Goal: Task Accomplishment & Management: Manage account settings

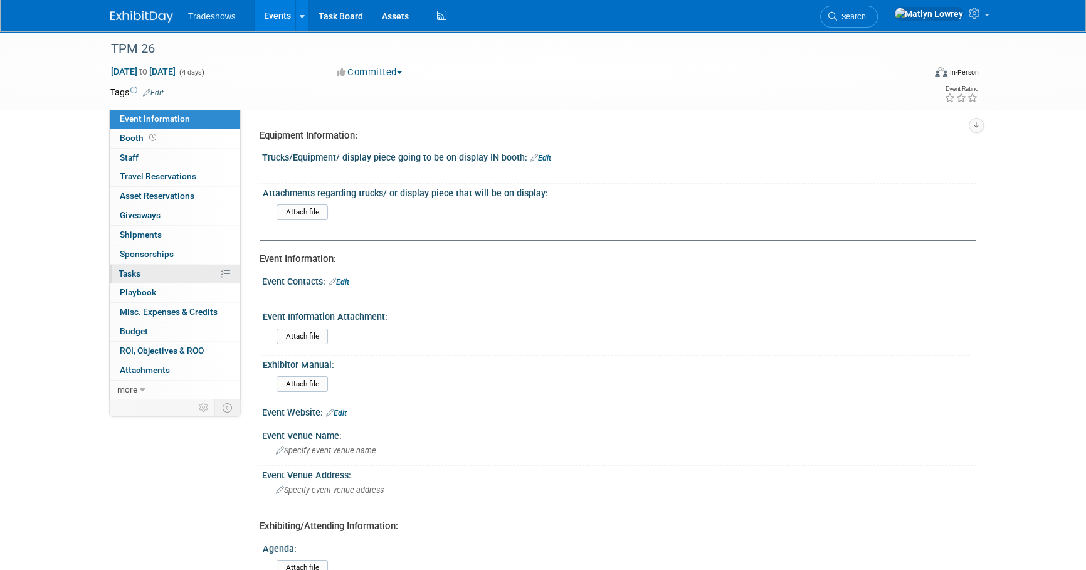
click at [157, 276] on link "0% Tasks 0%" at bounding box center [175, 274] width 130 height 19
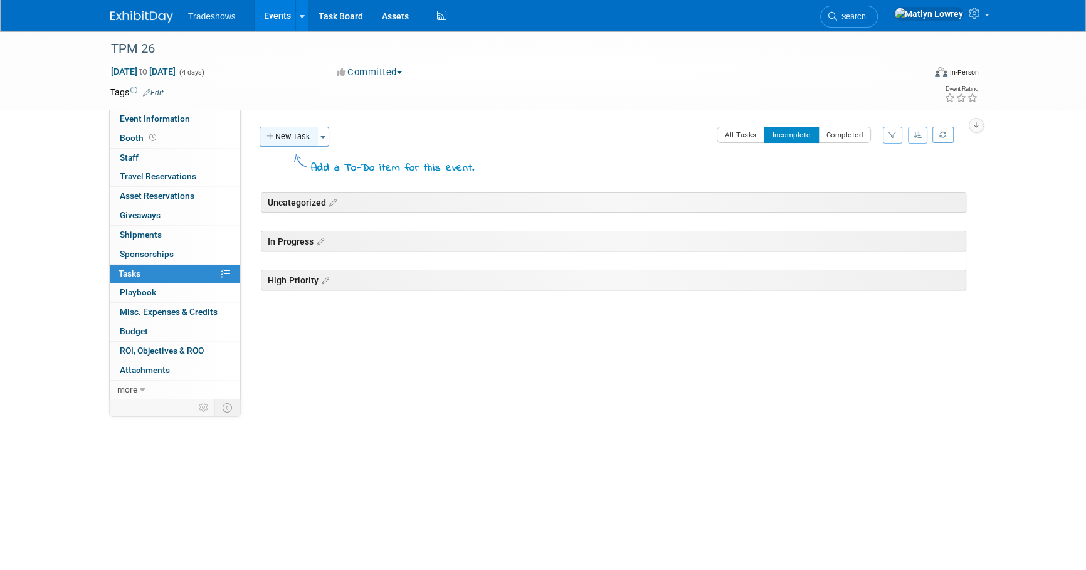
click at [298, 139] on button "New Task" at bounding box center [289, 137] width 58 height 20
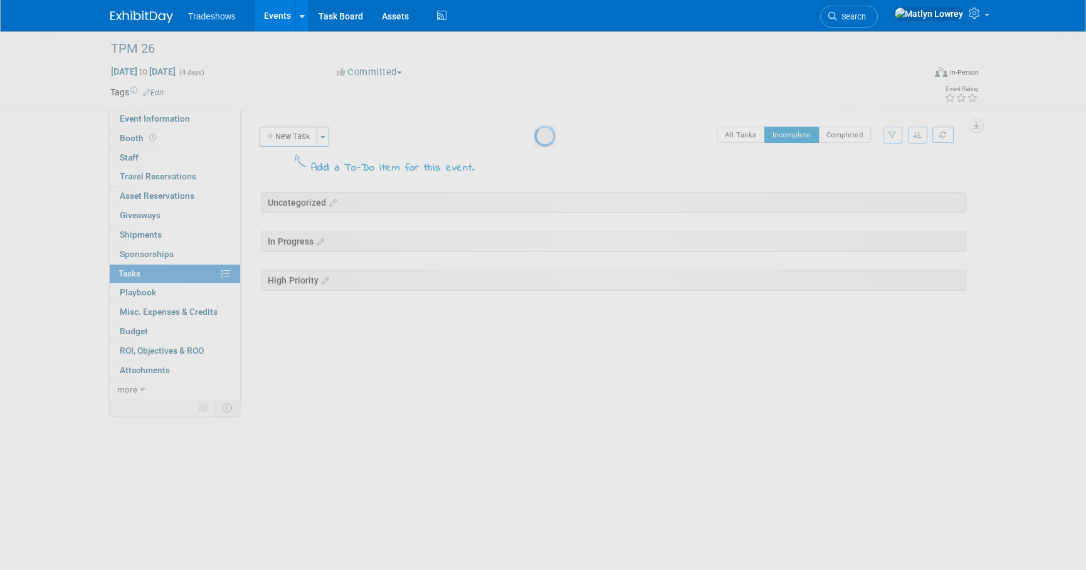
select select "8"
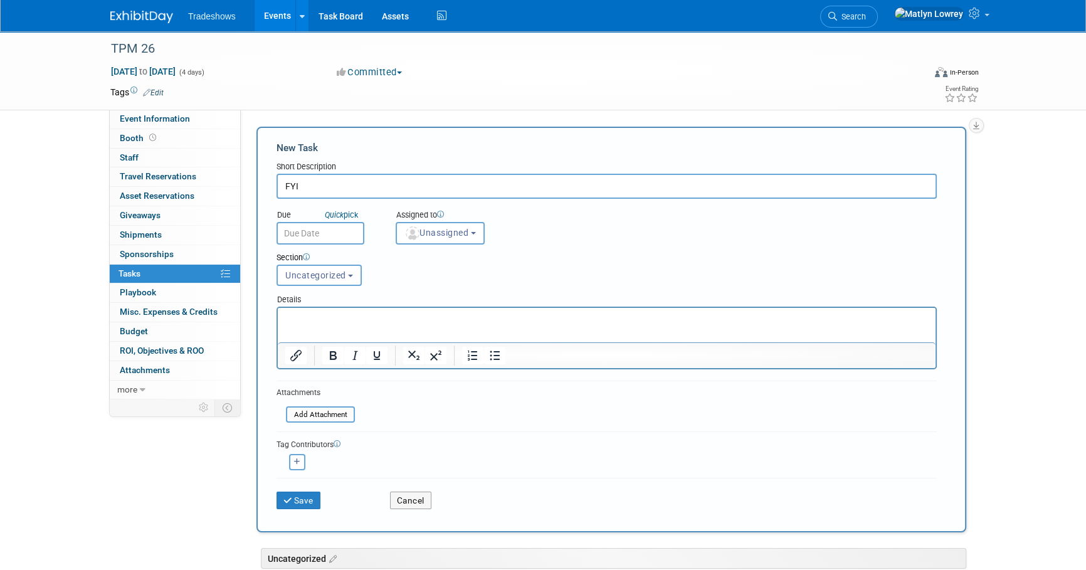
type input "FYI"
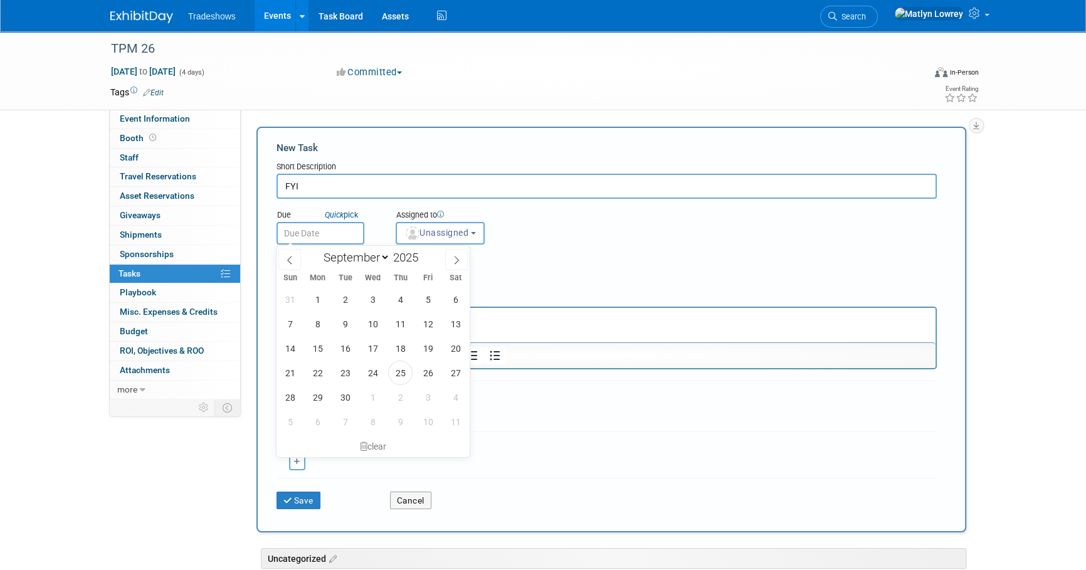
click at [325, 229] on input "text" at bounding box center [320, 233] width 88 height 23
click at [411, 214] on div "Assigned to" at bounding box center [471, 215] width 151 height 13
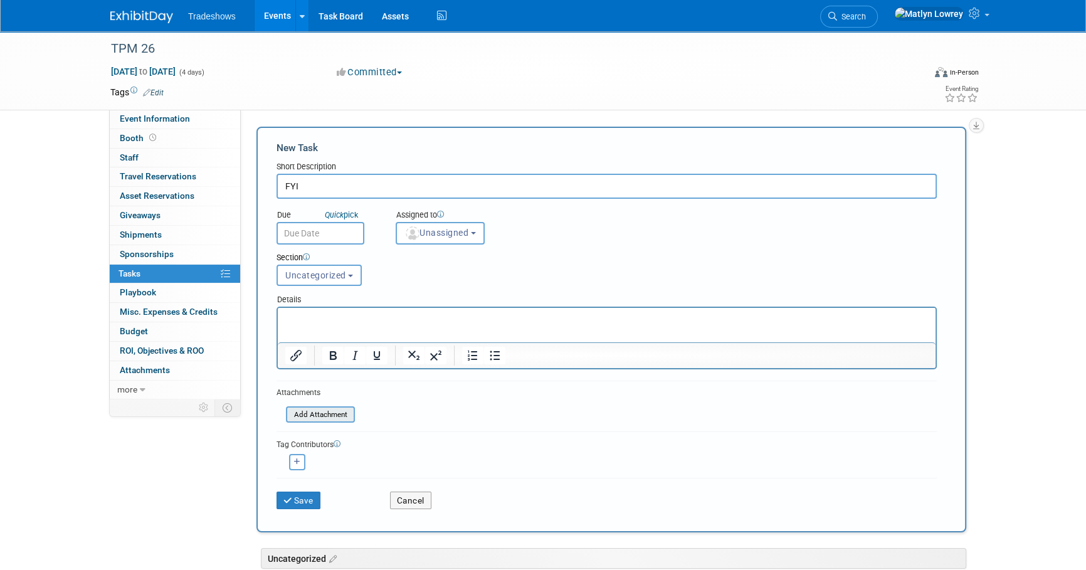
click at [321, 413] on input "file" at bounding box center [278, 415] width 149 height 14
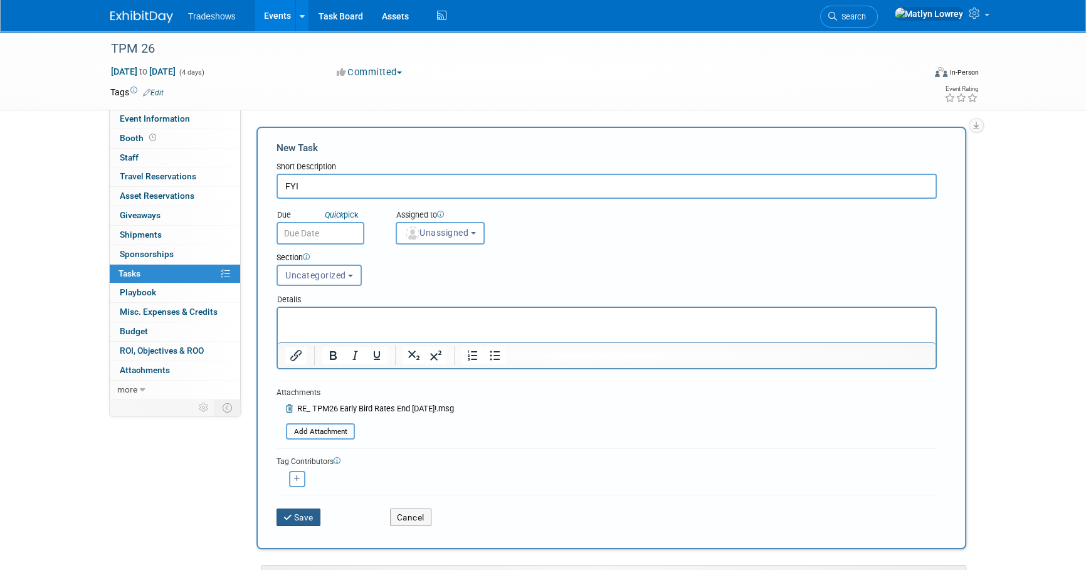
click at [313, 511] on button "Save" at bounding box center [298, 517] width 44 height 18
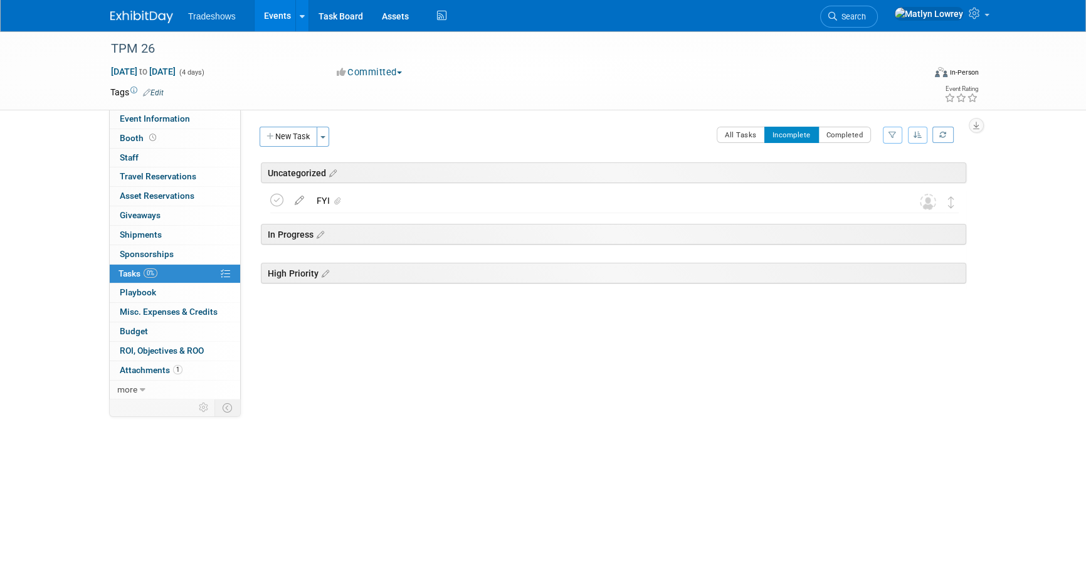
click at [275, 6] on link "Events" at bounding box center [278, 15] width 46 height 31
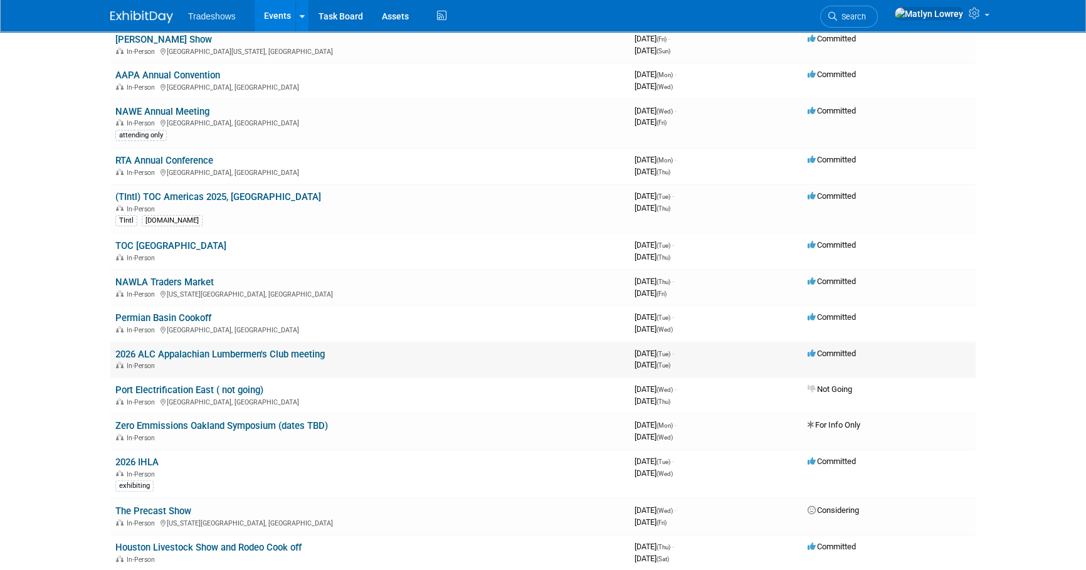
scroll to position [399, 0]
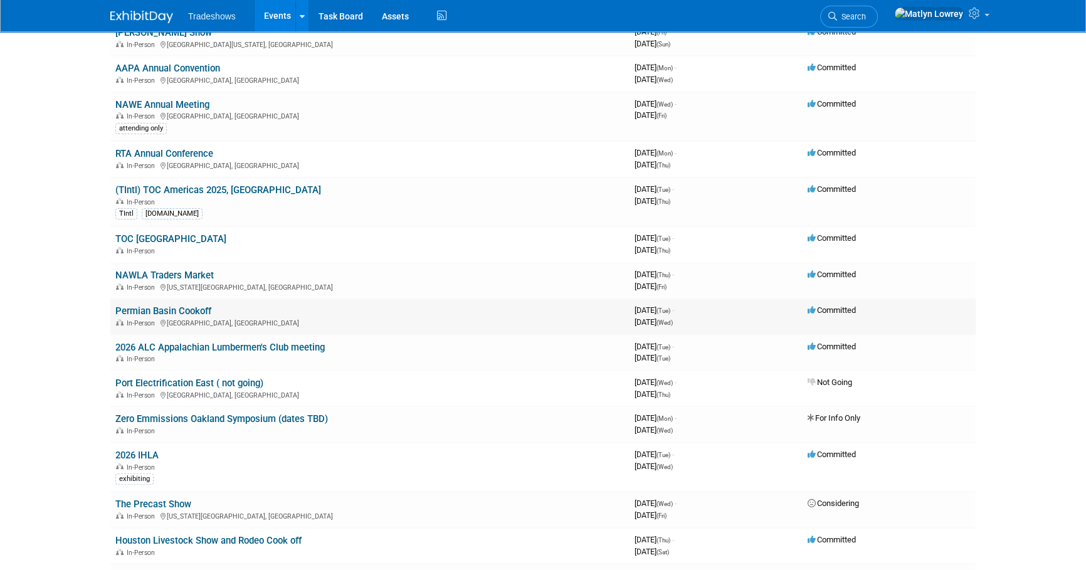
click at [167, 307] on link "Permian Basin Cookoff" at bounding box center [163, 310] width 96 height 11
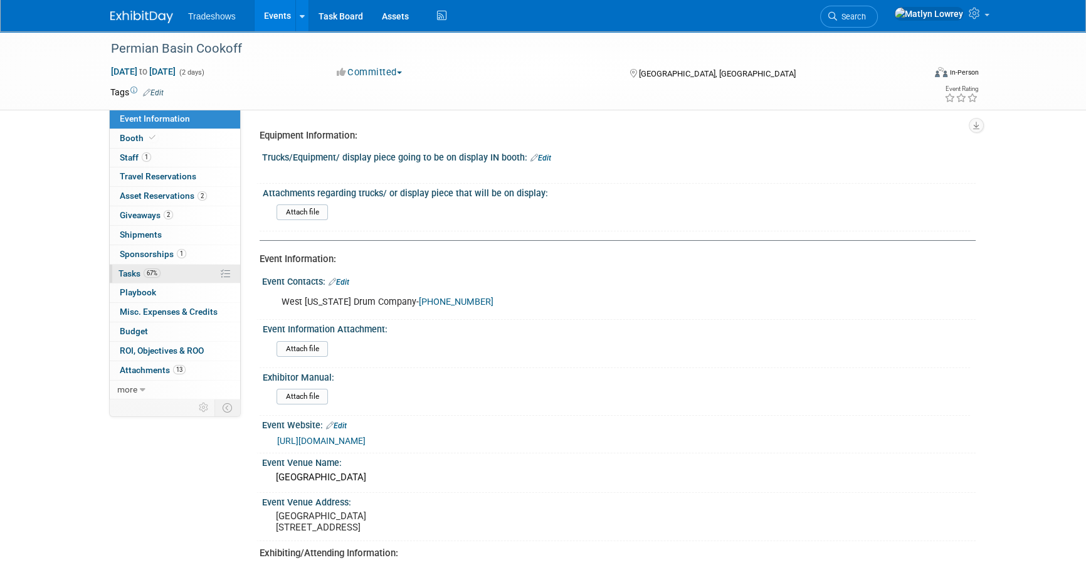
click at [140, 270] on span "Tasks 67%" at bounding box center [139, 273] width 42 height 10
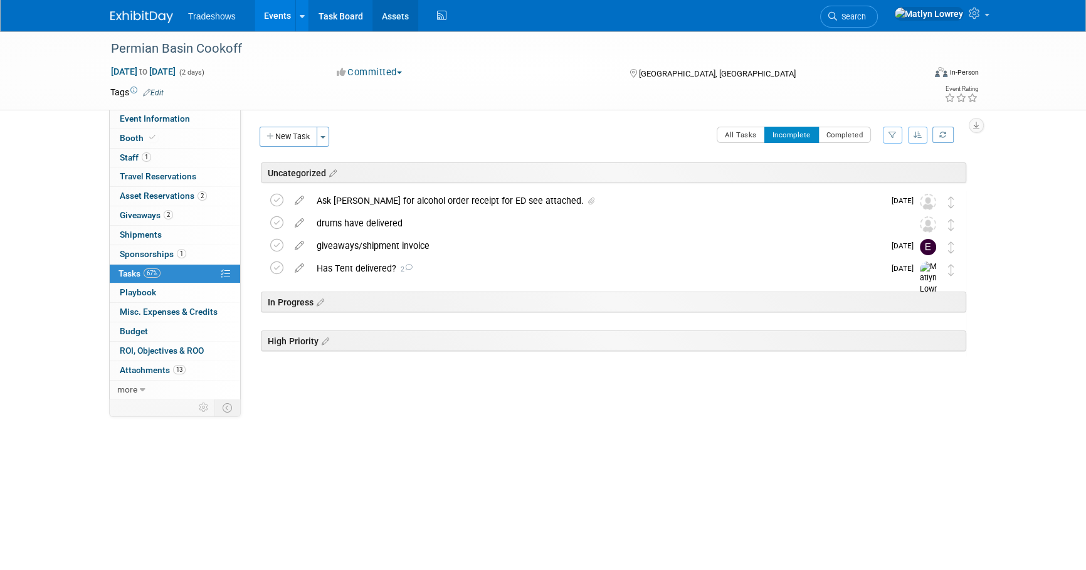
click at [402, 19] on link "Assets" at bounding box center [395, 15] width 46 height 31
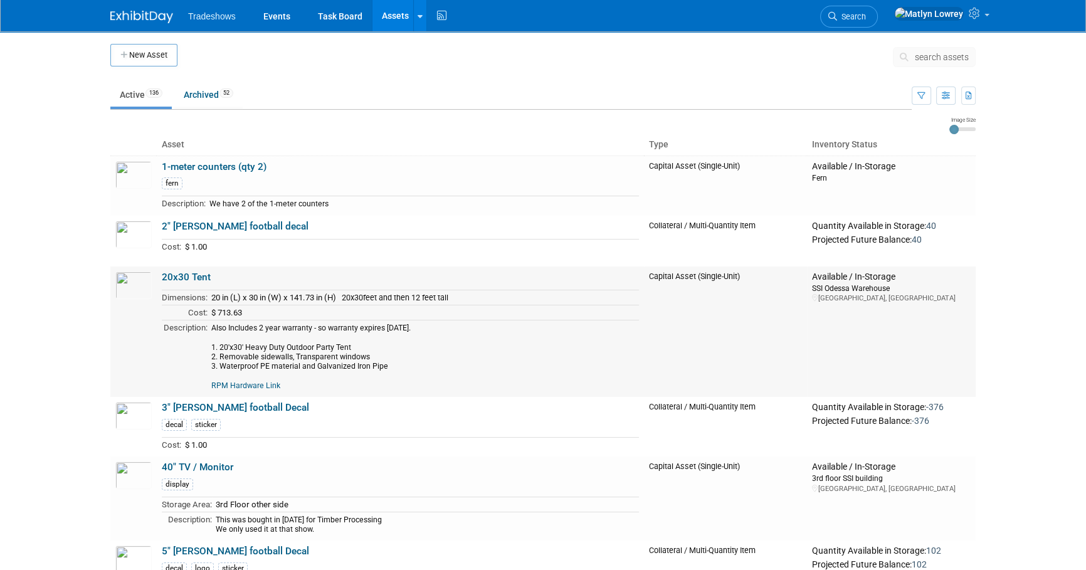
scroll to position [56, 0]
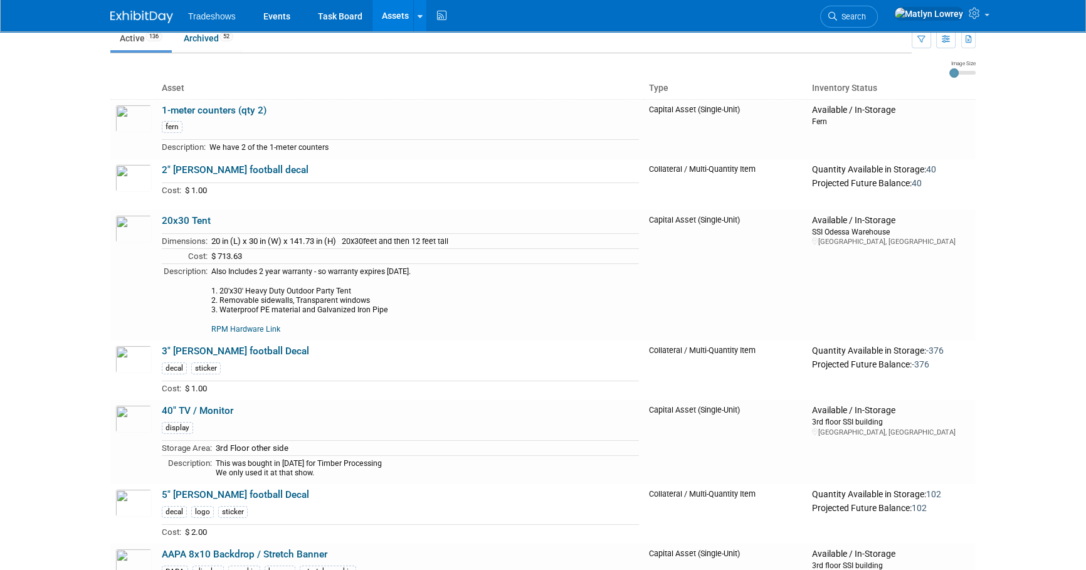
click at [188, 216] on link "20x30 Tent" at bounding box center [186, 220] width 49 height 11
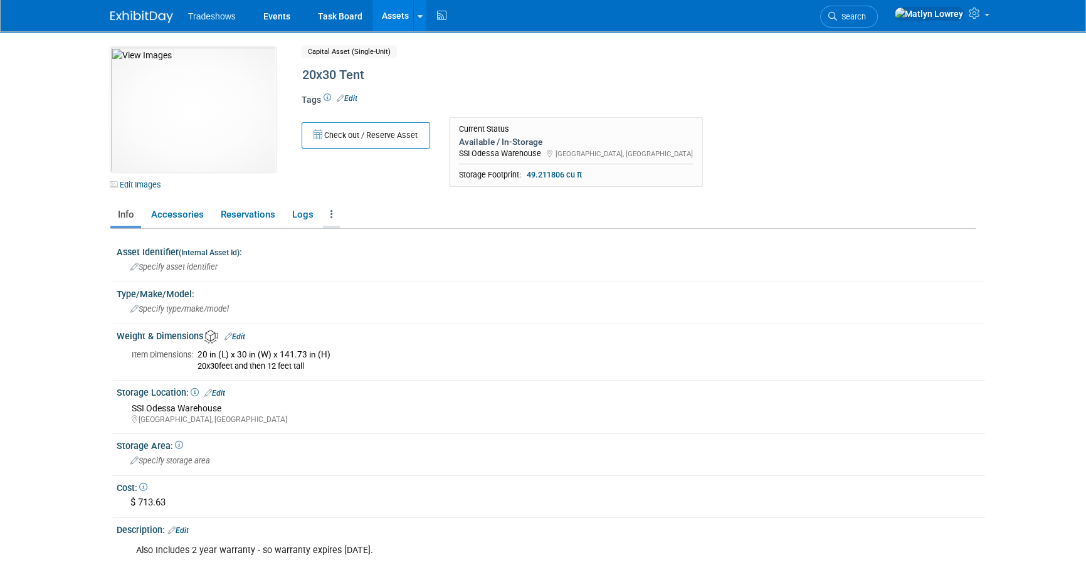
click at [332, 216] on link at bounding box center [331, 215] width 17 height 22
click at [341, 285] on link "Archive Asset" at bounding box center [377, 281] width 109 height 21
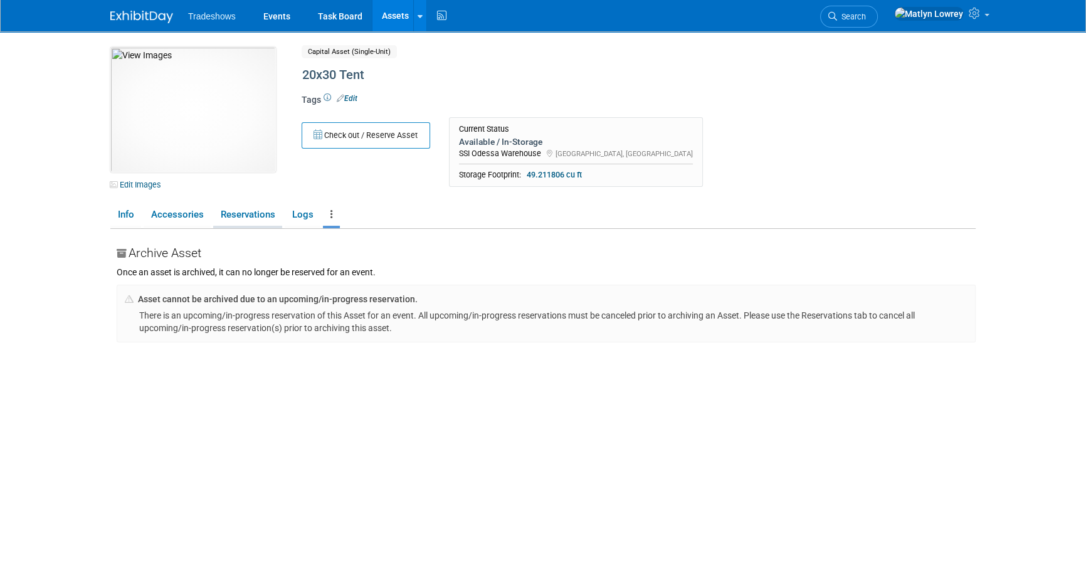
click at [227, 221] on link "Reservations" at bounding box center [247, 215] width 69 height 22
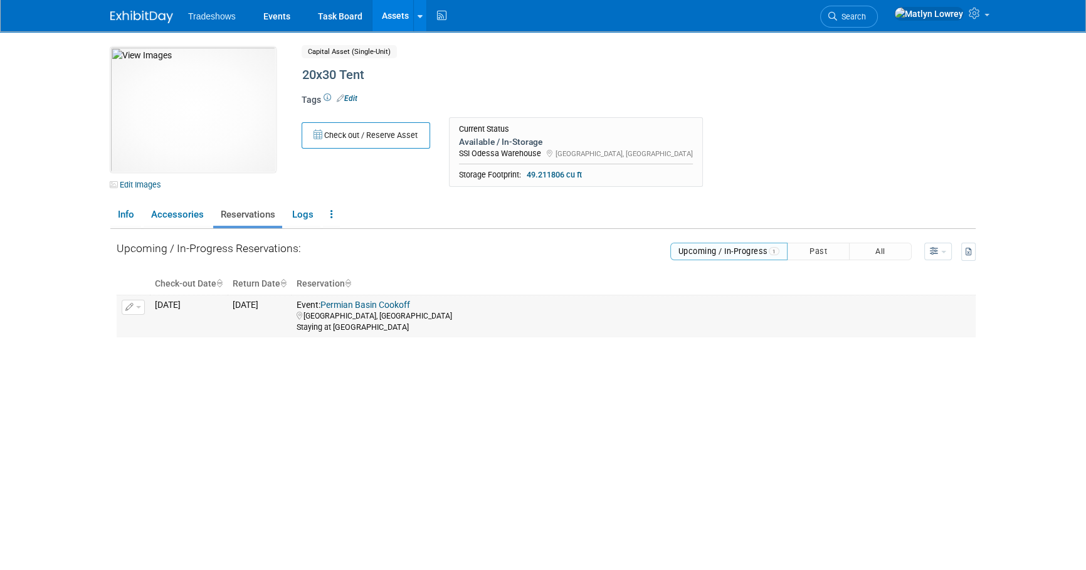
click at [145, 305] on td "Change Reservation Cancel Reservation" at bounding box center [133, 316] width 33 height 42
click at [130, 304] on icon "button" at bounding box center [129, 307] width 9 height 8
click at [156, 329] on button "Change Reservation" at bounding box center [182, 327] width 106 height 17
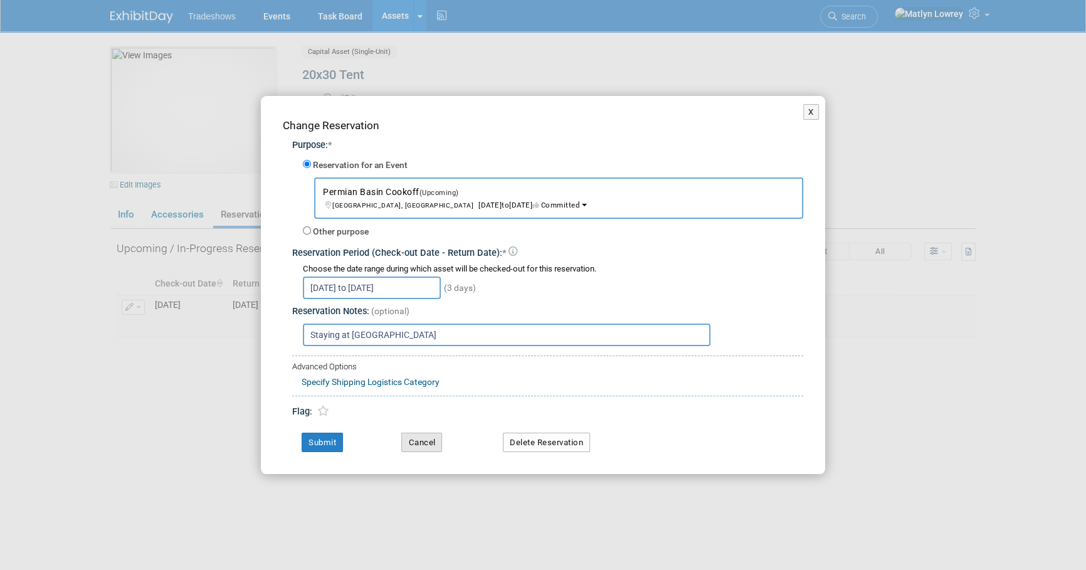
click at [429, 442] on button "Cancel" at bounding box center [421, 443] width 41 height 20
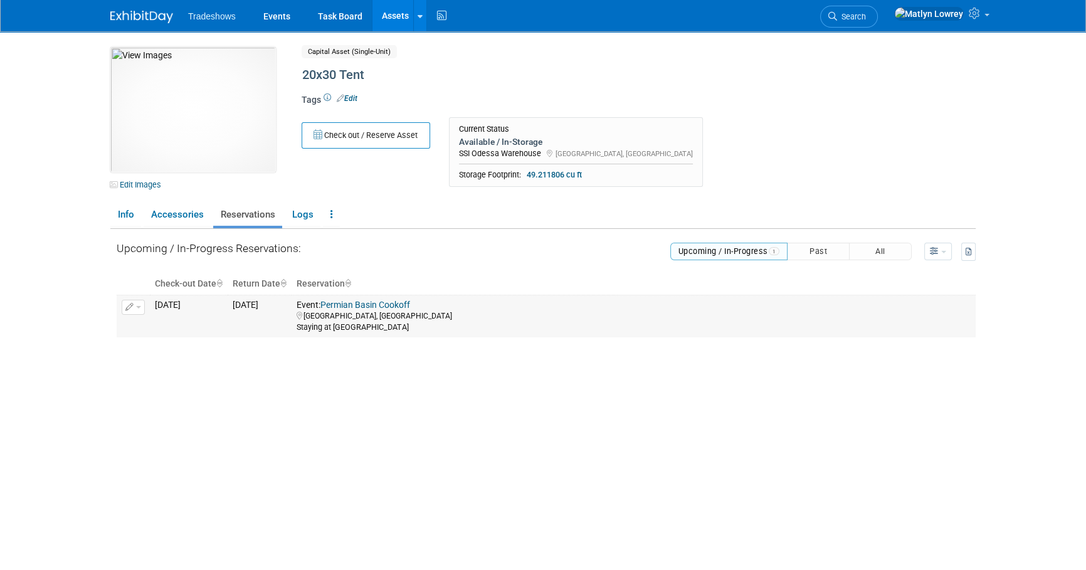
click at [136, 306] on span "button" at bounding box center [138, 307] width 5 height 3
click at [178, 350] on span "Cancel Reservation" at bounding box center [186, 347] width 80 height 10
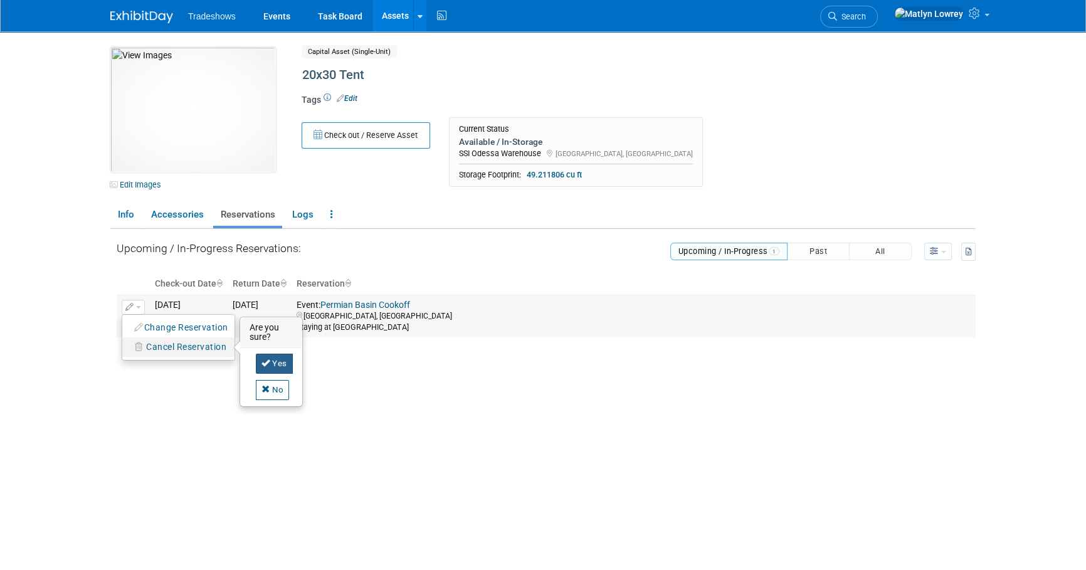
click at [265, 366] on link "Yes" at bounding box center [274, 364] width 37 height 20
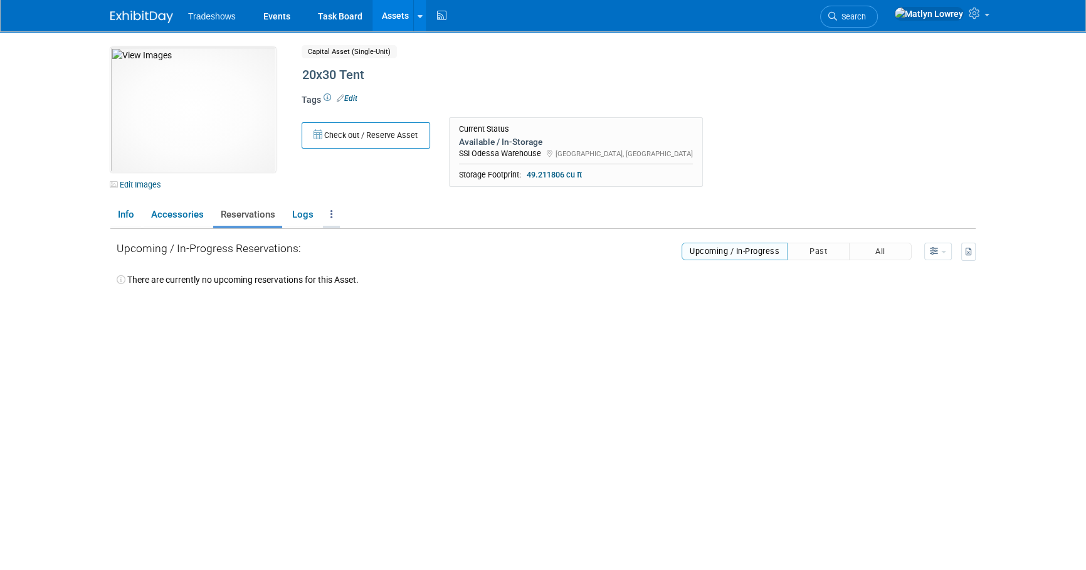
click at [330, 215] on icon at bounding box center [331, 213] width 3 height 9
click at [334, 280] on icon at bounding box center [333, 280] width 11 height 9
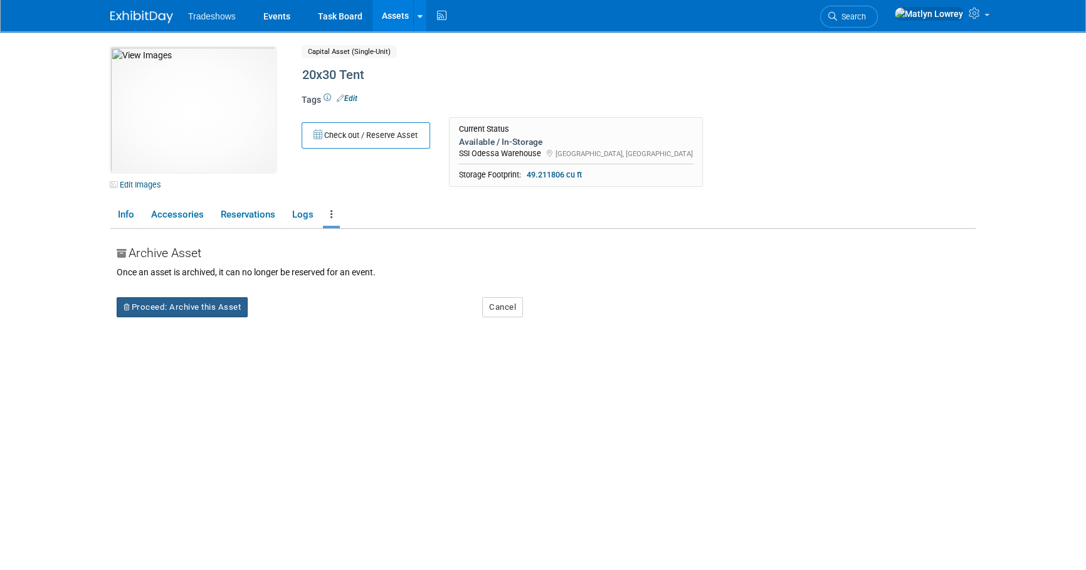
click at [231, 308] on button "Proceed: Archive this Asset" at bounding box center [182, 307] width 131 height 20
click at [300, 314] on link "Yes" at bounding box center [291, 317] width 37 height 20
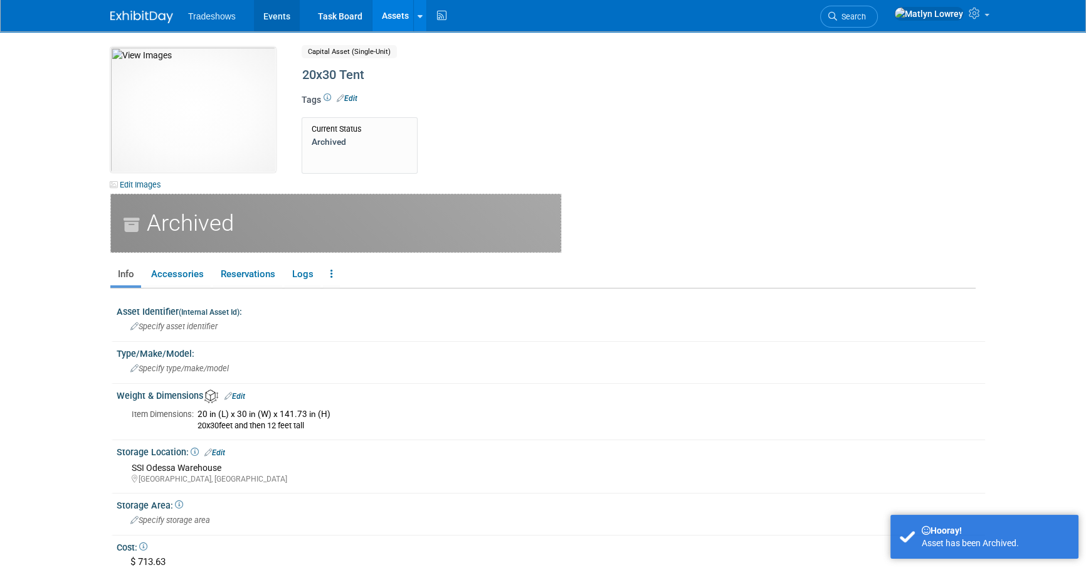
click at [278, 21] on link "Events" at bounding box center [277, 15] width 46 height 31
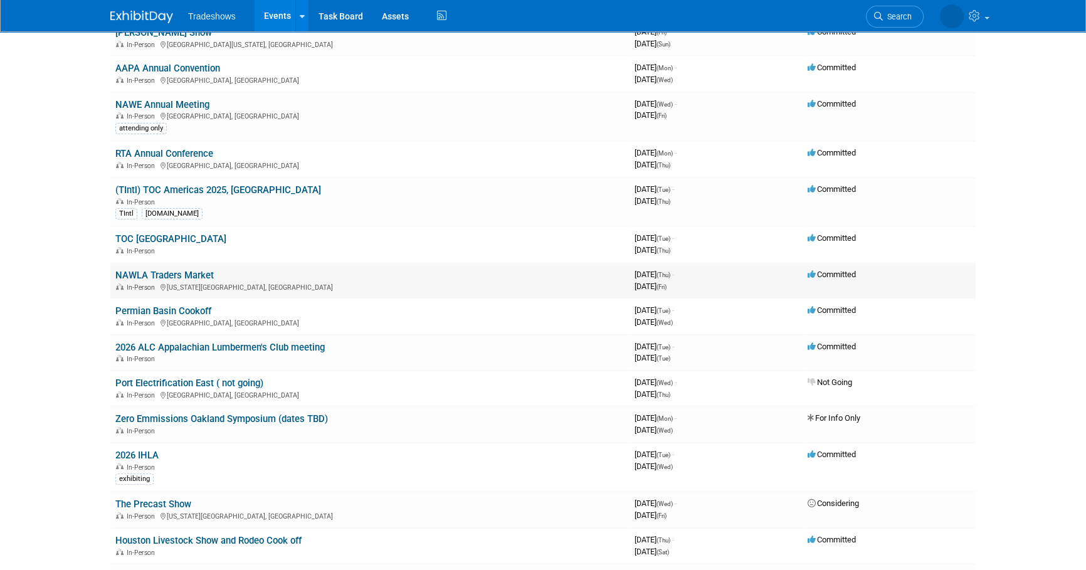
scroll to position [456, 0]
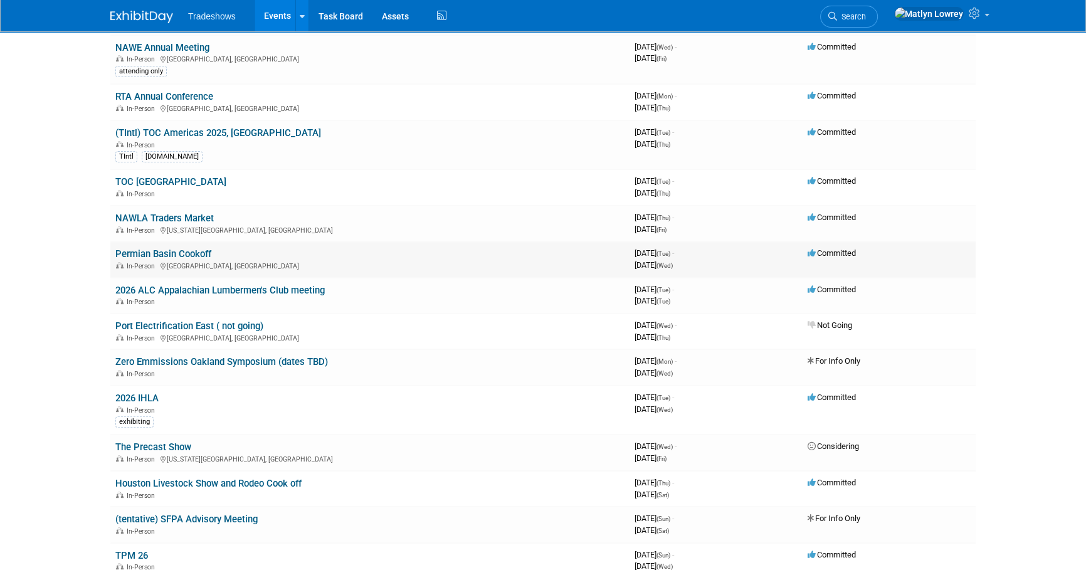
click at [197, 252] on link "Permian Basin Cookoff" at bounding box center [163, 253] width 96 height 11
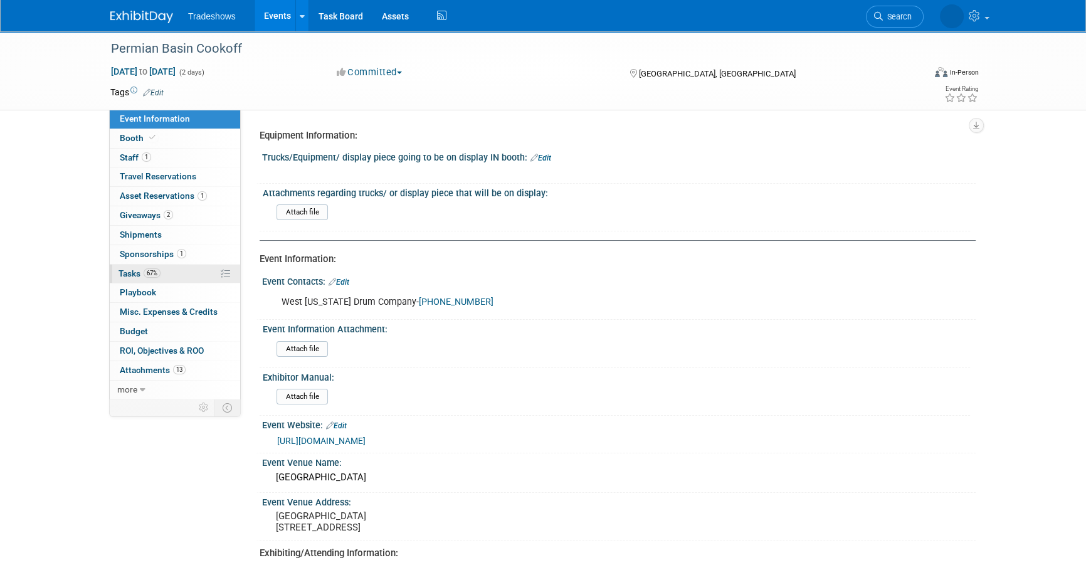
click at [153, 274] on span "67%" at bounding box center [152, 272] width 17 height 9
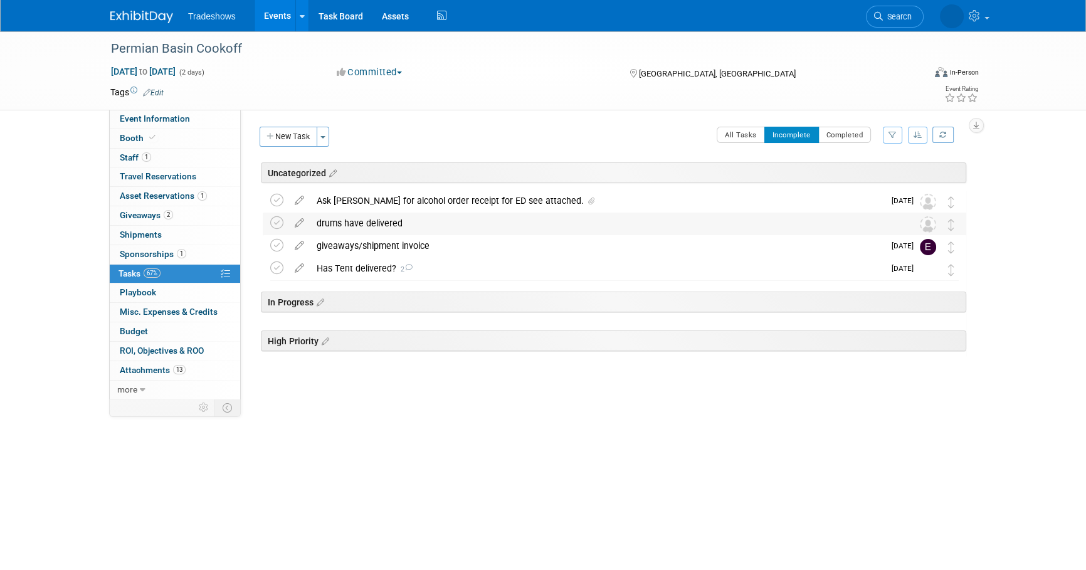
click at [347, 226] on div "drums have delivered" at bounding box center [602, 223] width 584 height 21
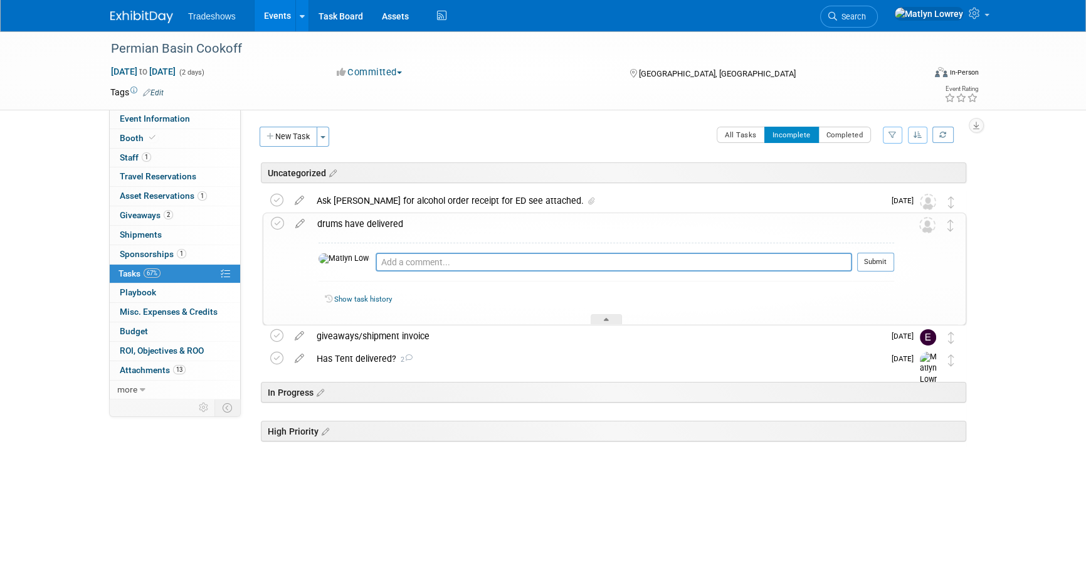
click at [350, 227] on div "drums have delivered" at bounding box center [602, 223] width 583 height 21
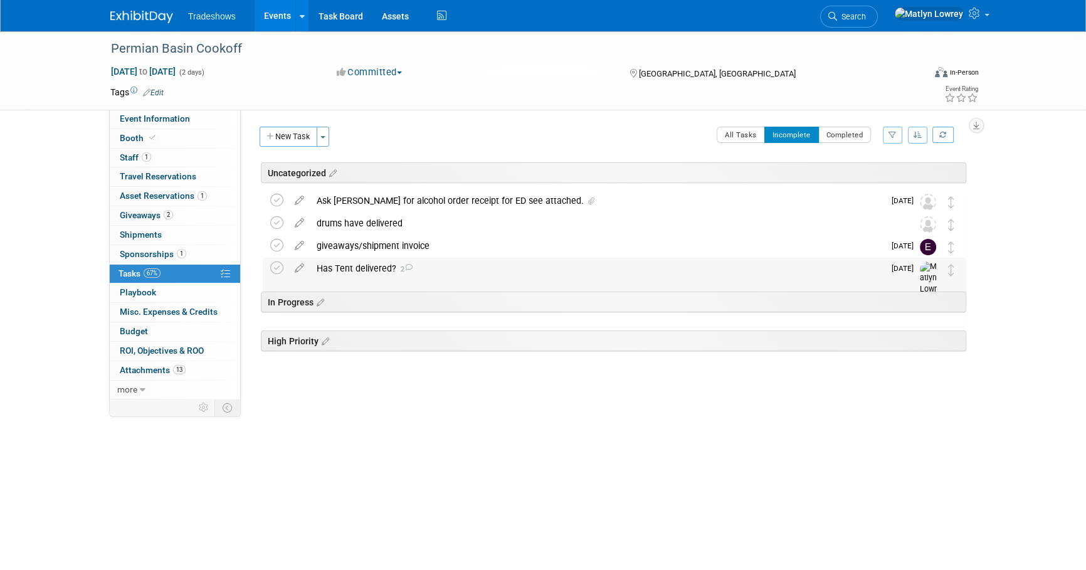
click at [360, 271] on div "Has Tent delivered? 2" at bounding box center [597, 268] width 574 height 21
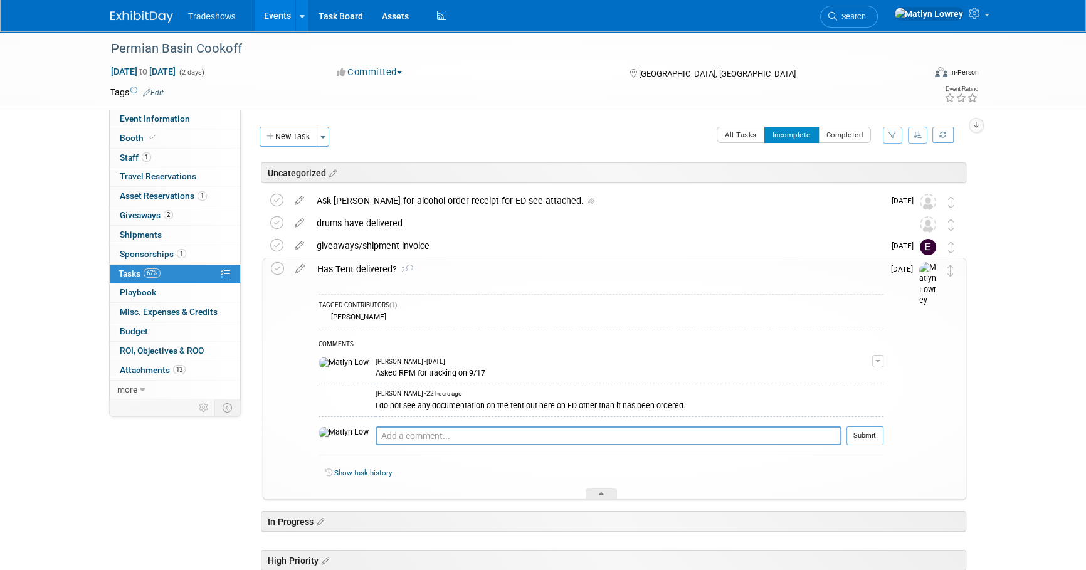
click at [339, 258] on div "Has Tent delivered? 2" at bounding box center [597, 268] width 572 height 21
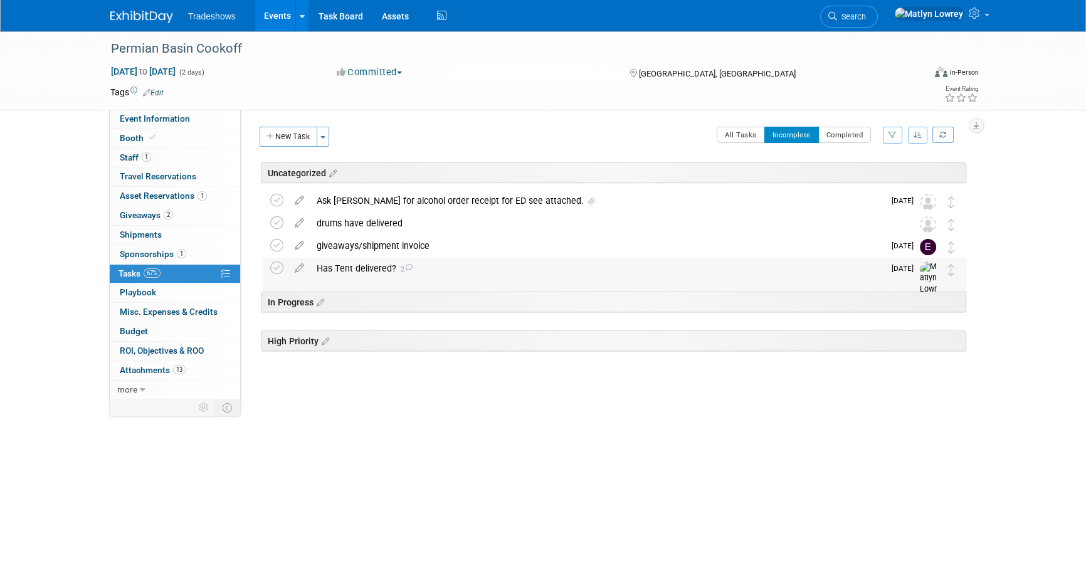
drag, startPoint x: 346, startPoint y: 263, endPoint x: 339, endPoint y: 264, distance: 6.9
click at [346, 263] on div "Has Tent delivered? 2" at bounding box center [597, 268] width 574 height 21
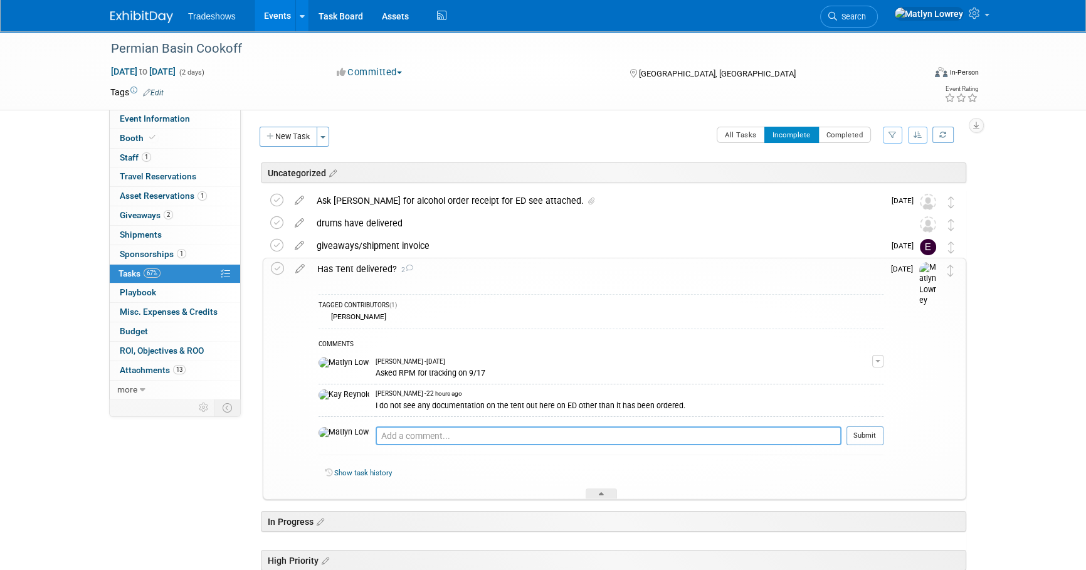
click at [376, 433] on textarea at bounding box center [609, 435] width 466 height 19
type textarea "tent scam - using Jaacked event rentals"
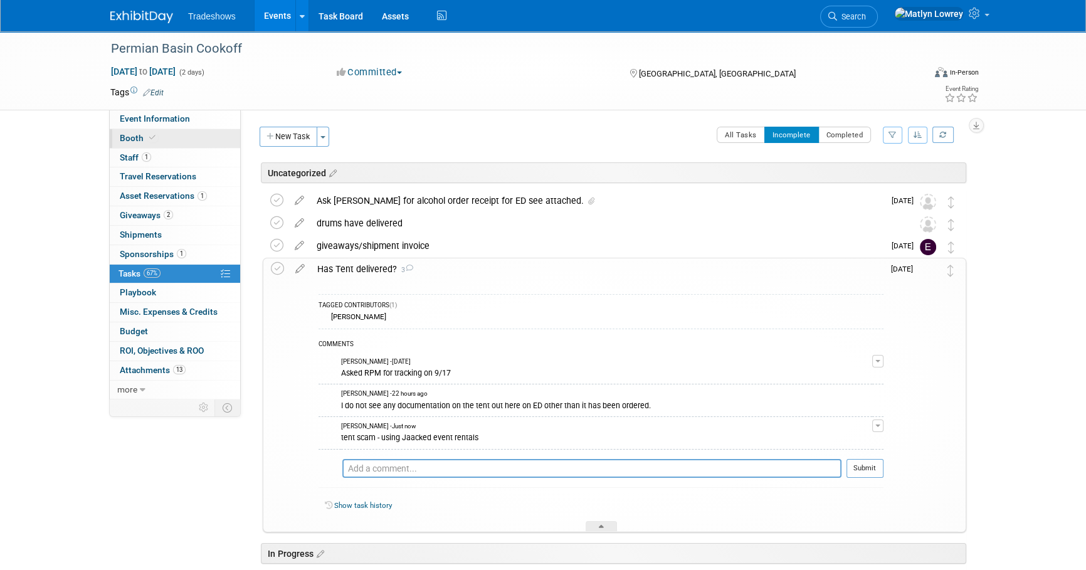
click at [139, 144] on link "Booth" at bounding box center [175, 138] width 130 height 19
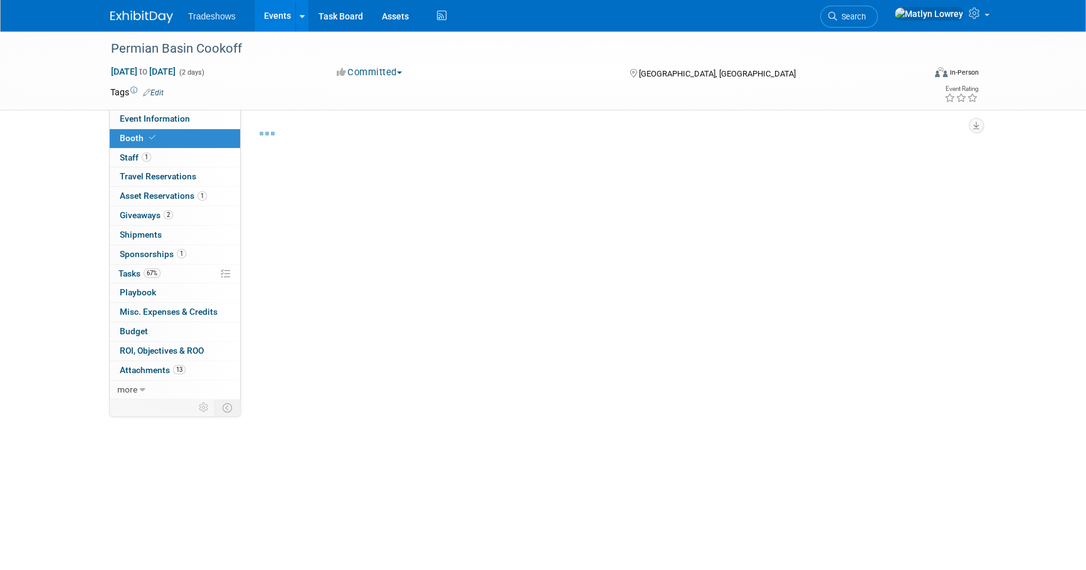
select select "Certificate of insurance sent"
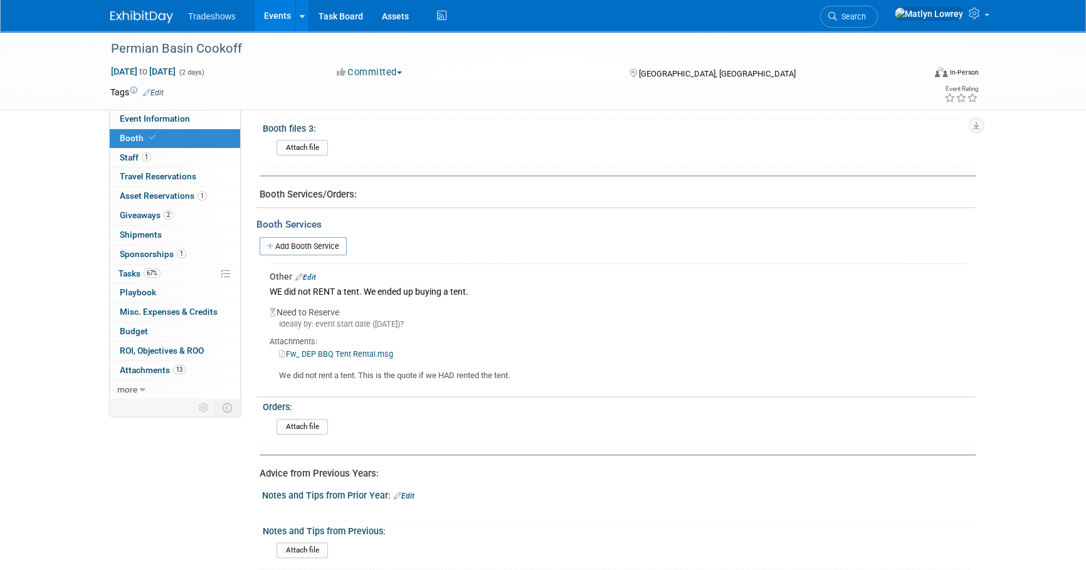
scroll to position [609, 0]
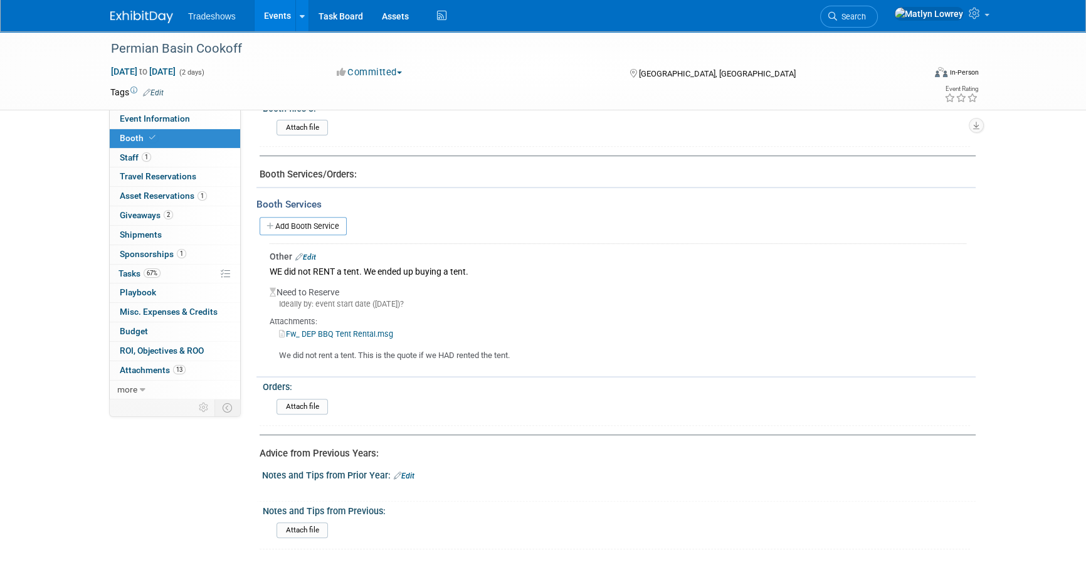
click at [303, 253] on link "Edit" at bounding box center [305, 257] width 21 height 9
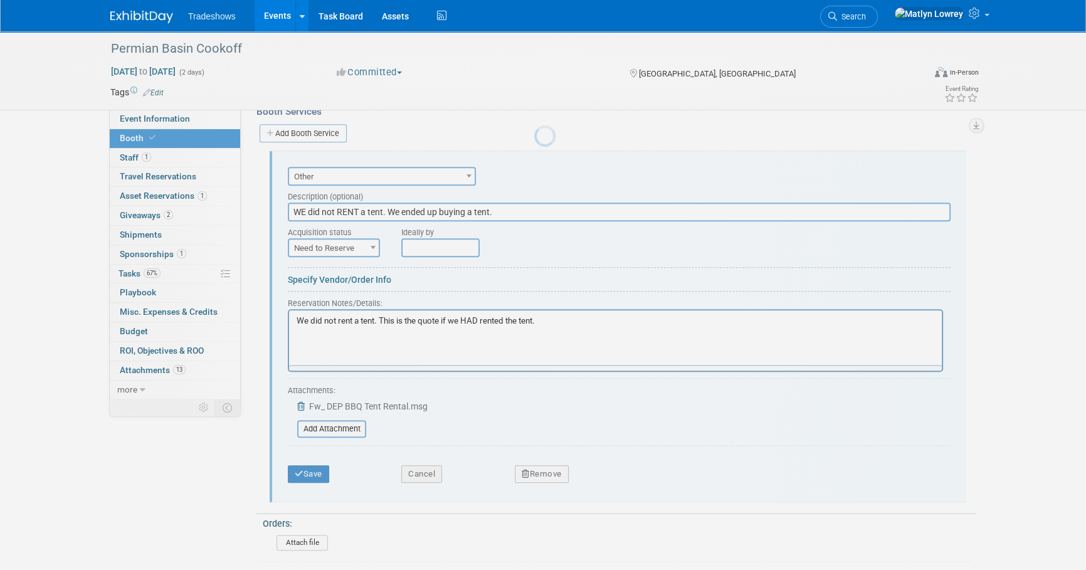
scroll to position [708, 0]
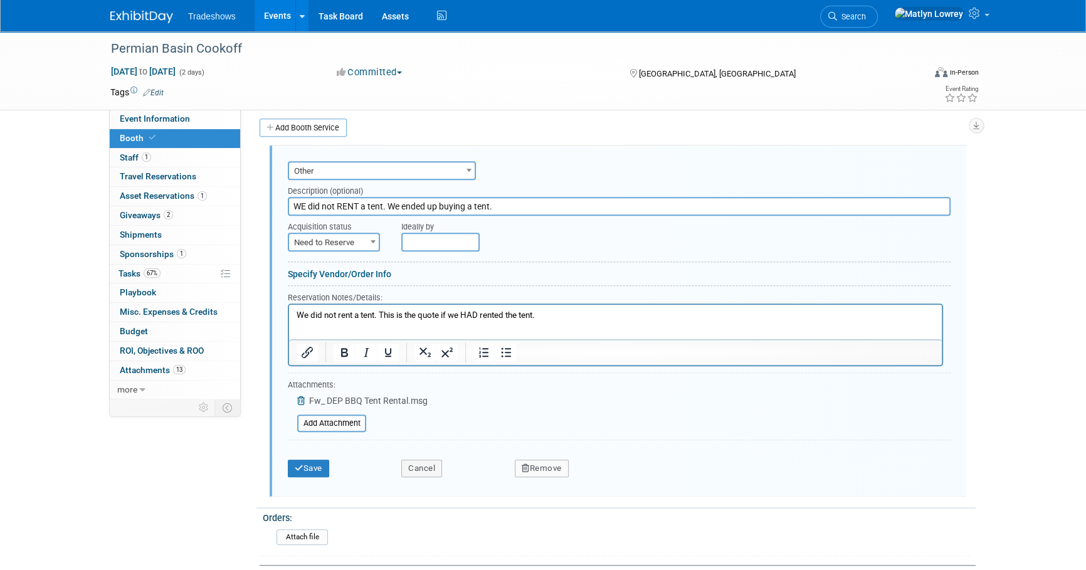
click at [527, 464] on icon "button" at bounding box center [526, 468] width 8 height 8
click at [608, 476] on link "Yes" at bounding box center [611, 478] width 36 height 20
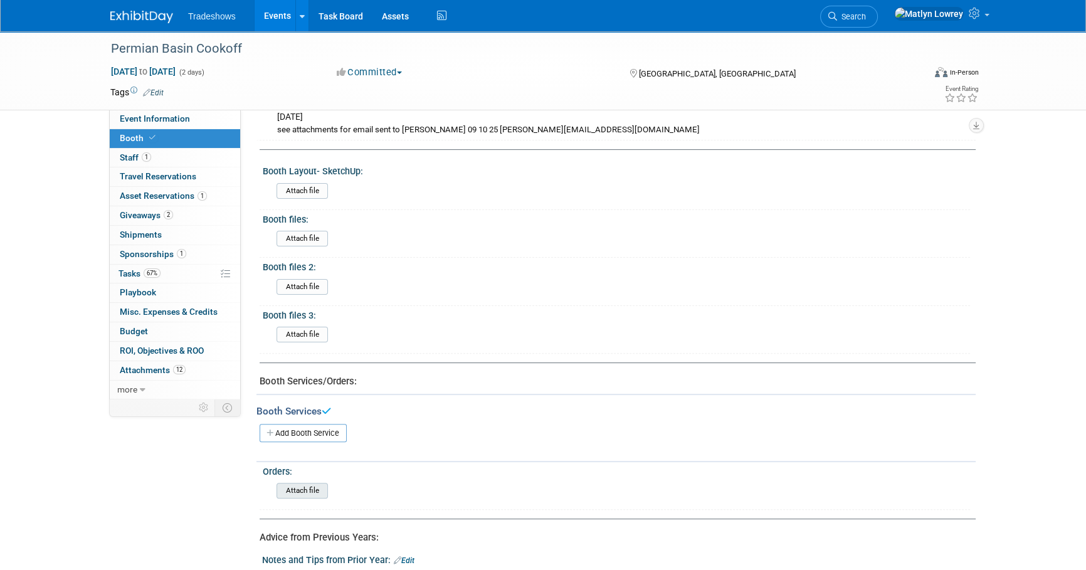
scroll to position [430, 0]
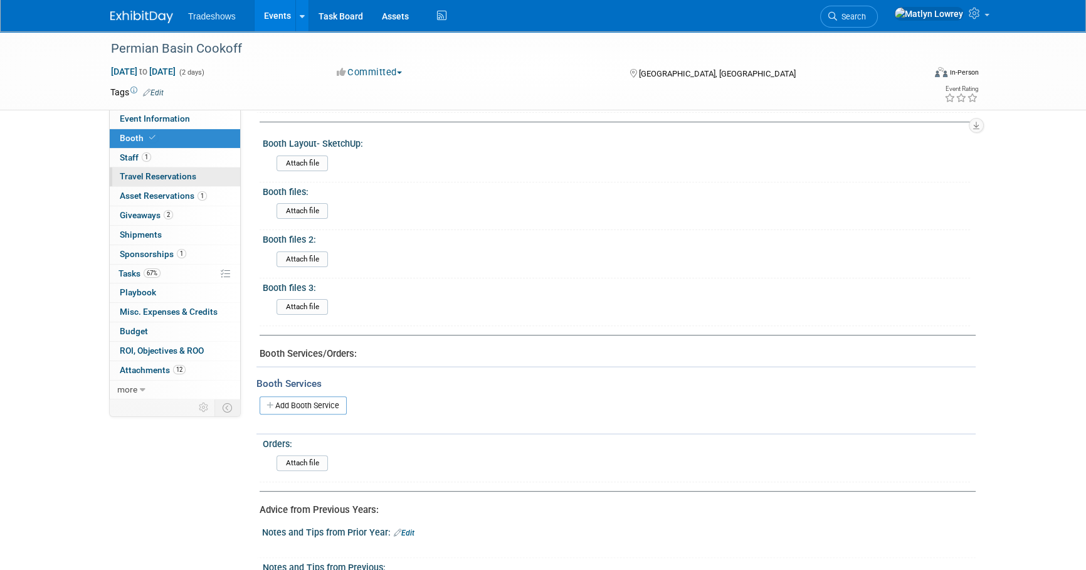
click at [146, 177] on span "Travel Reservations 0" at bounding box center [158, 176] width 76 height 10
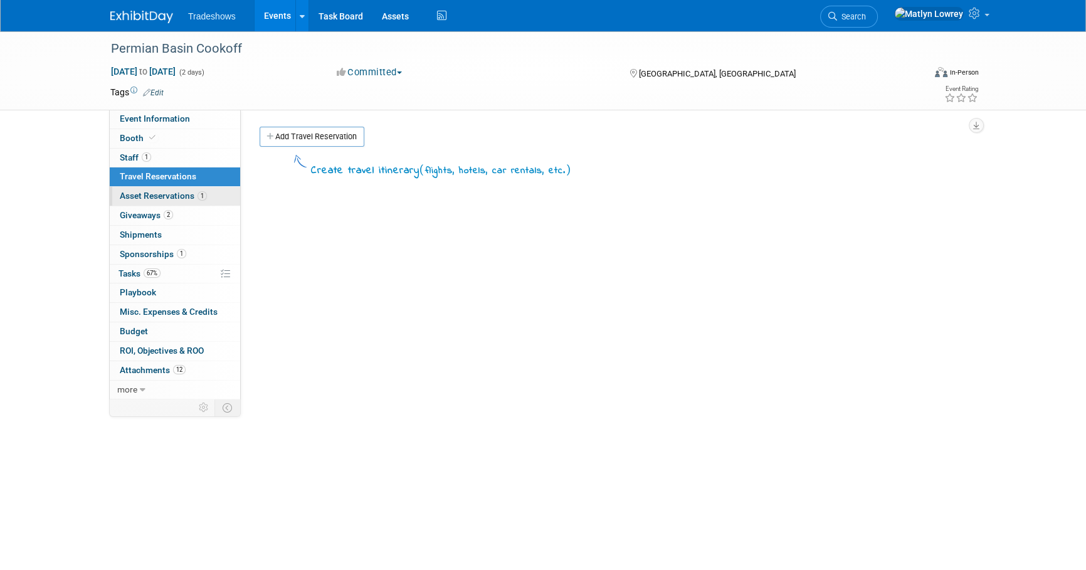
click at [153, 194] on span "Asset Reservations 1" at bounding box center [163, 196] width 87 height 10
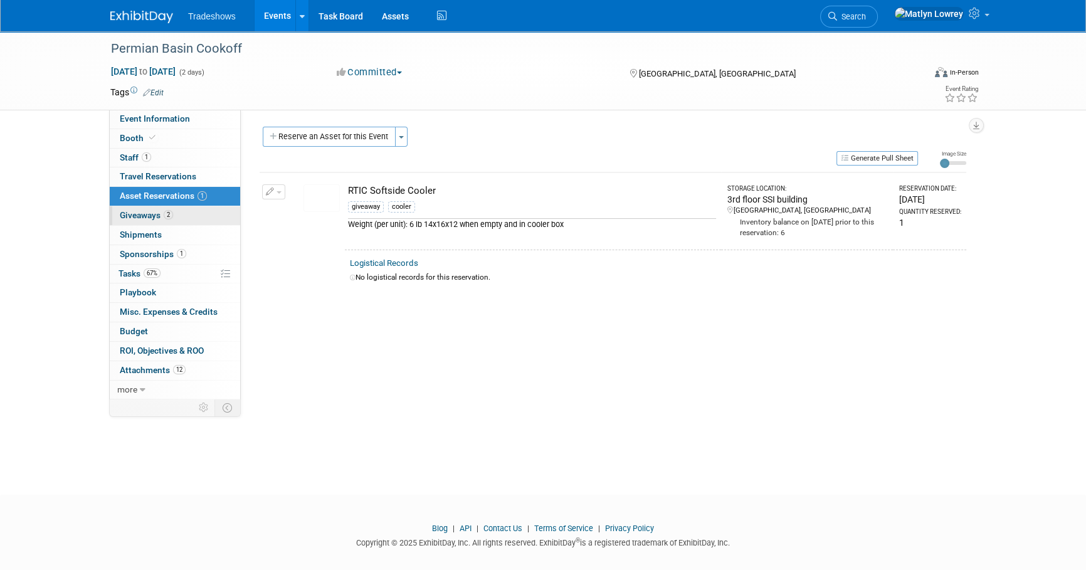
click at [162, 215] on span "Giveaways 2" at bounding box center [146, 215] width 53 height 10
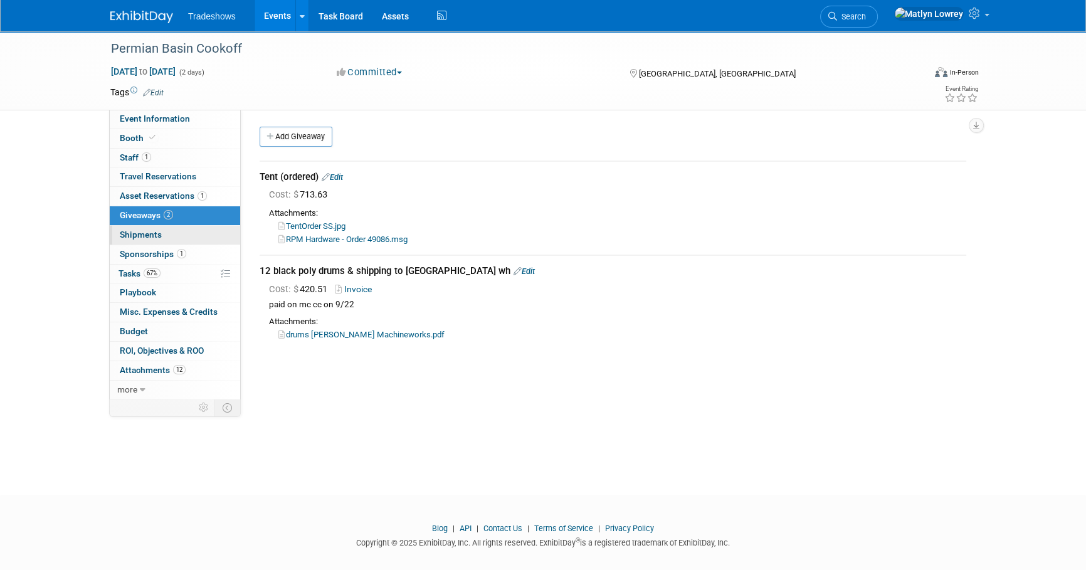
click at [164, 232] on link "0 Shipments 0" at bounding box center [175, 235] width 130 height 19
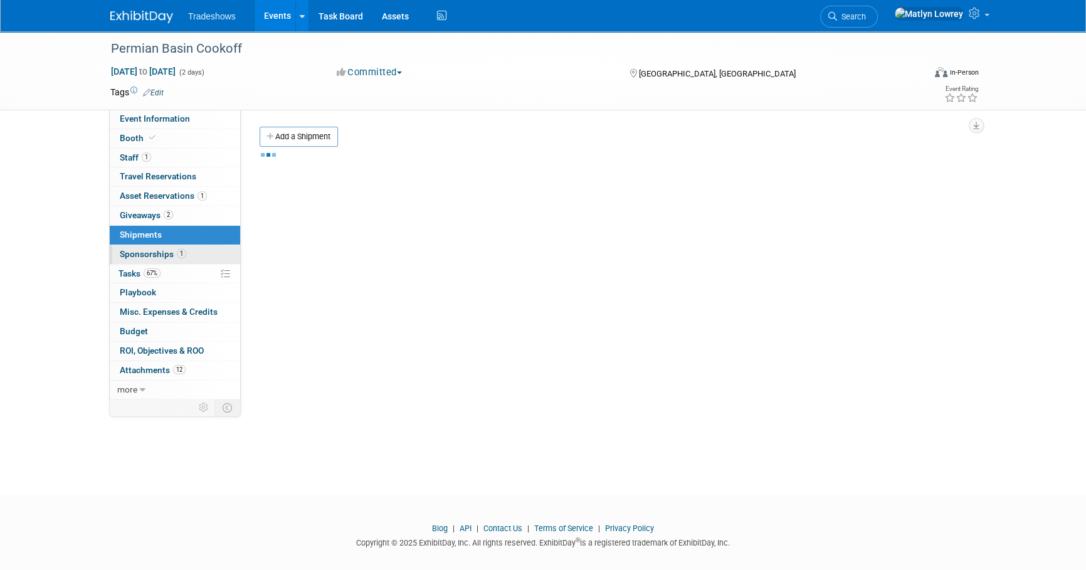
click at [166, 247] on link "1 Sponsorships 1" at bounding box center [175, 254] width 130 height 19
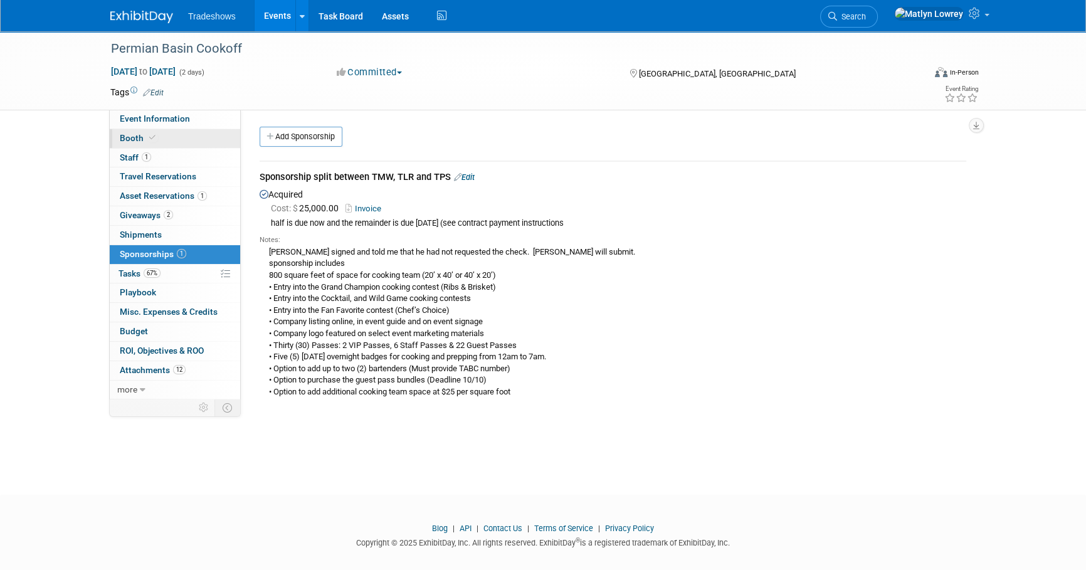
click at [147, 139] on span at bounding box center [152, 137] width 11 height 9
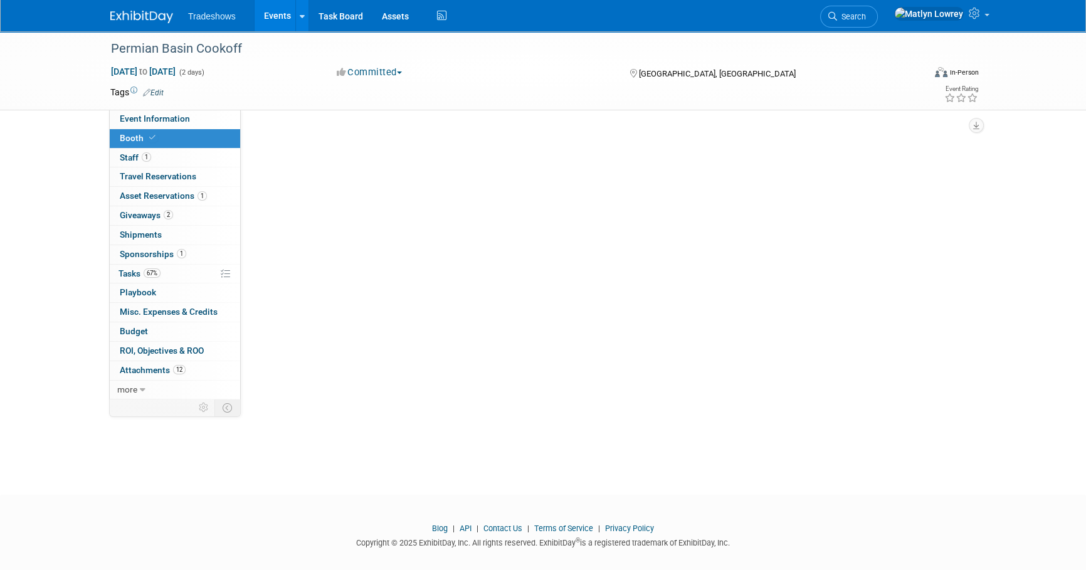
select select "Certificate of insurance sent"
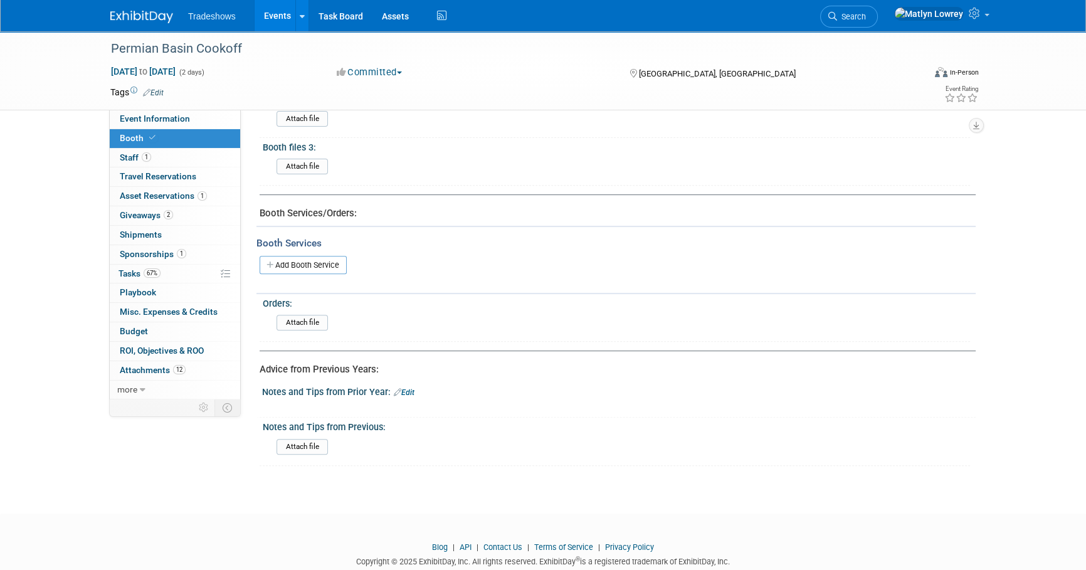
scroll to position [597, 0]
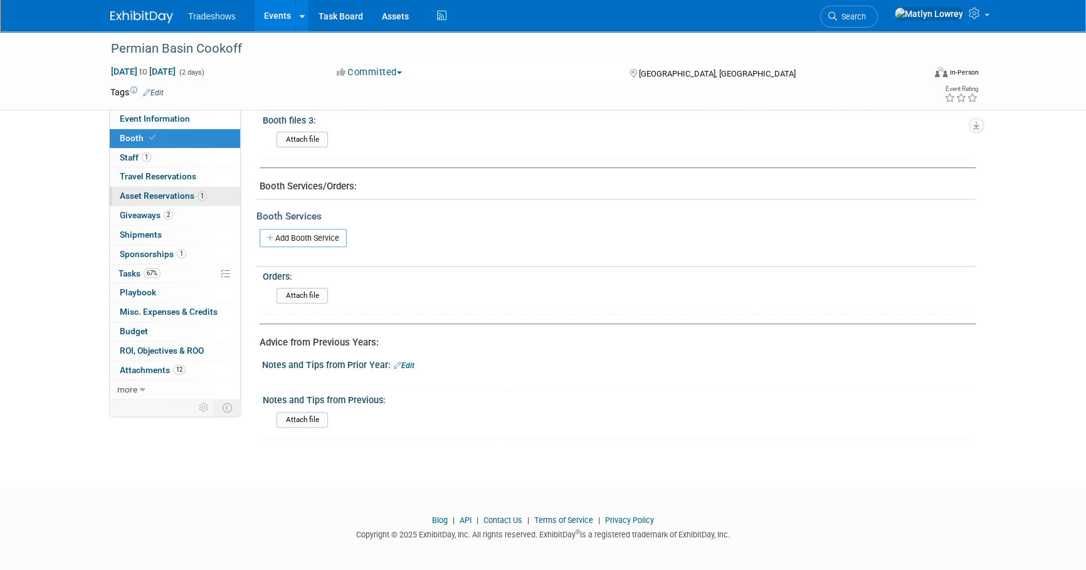
click at [168, 194] on span "Asset Reservations 1" at bounding box center [163, 196] width 87 height 10
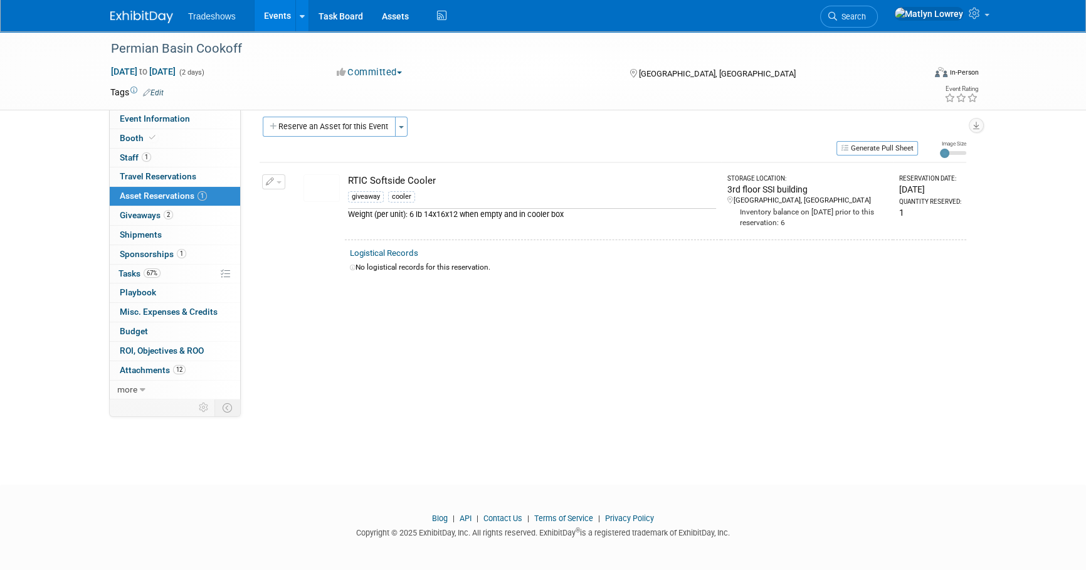
scroll to position [0, 0]
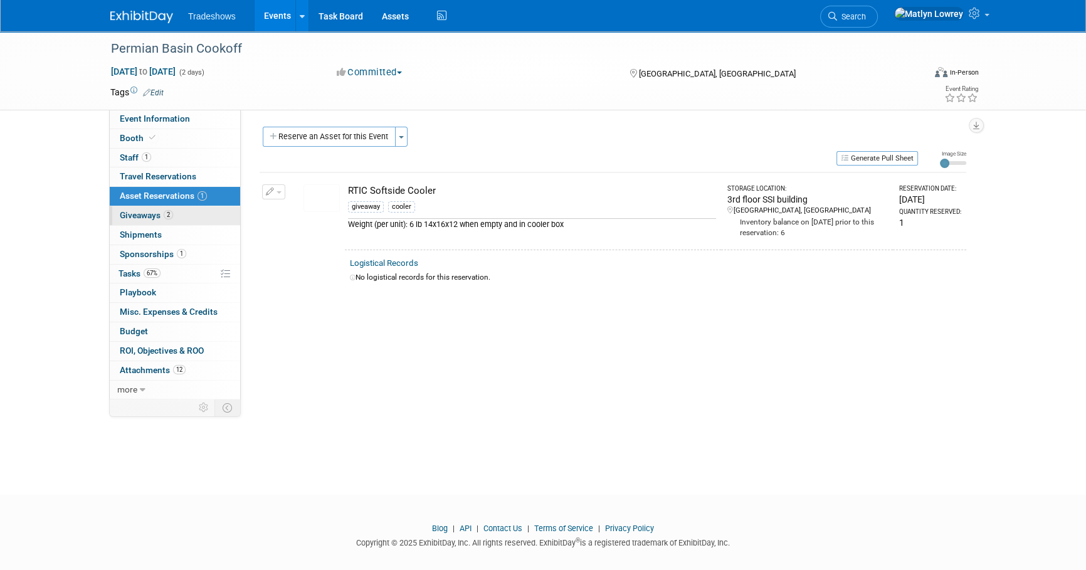
click at [165, 217] on span "2" at bounding box center [168, 214] width 9 height 9
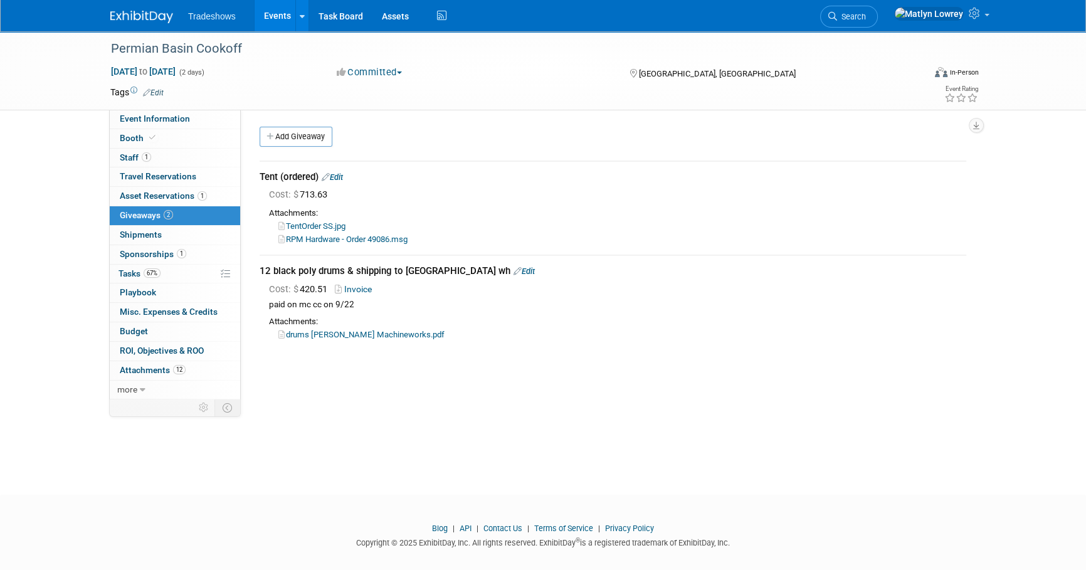
click at [339, 177] on link "Edit" at bounding box center [332, 176] width 21 height 9
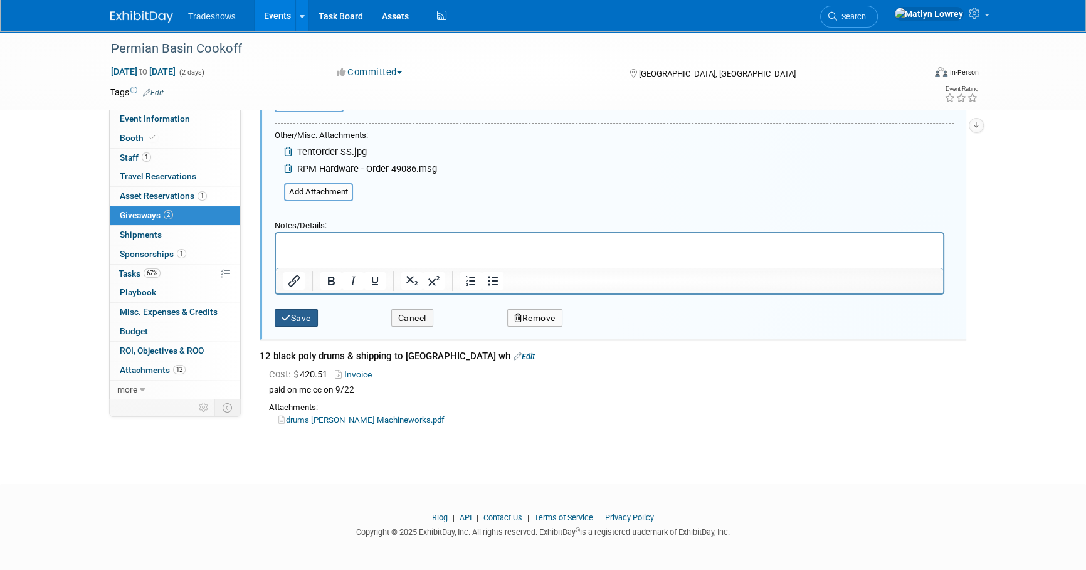
type input "SCAM TENT - trying to dispute charge Tent (ordered)"
click at [288, 320] on icon "submit" at bounding box center [285, 318] width 9 height 9
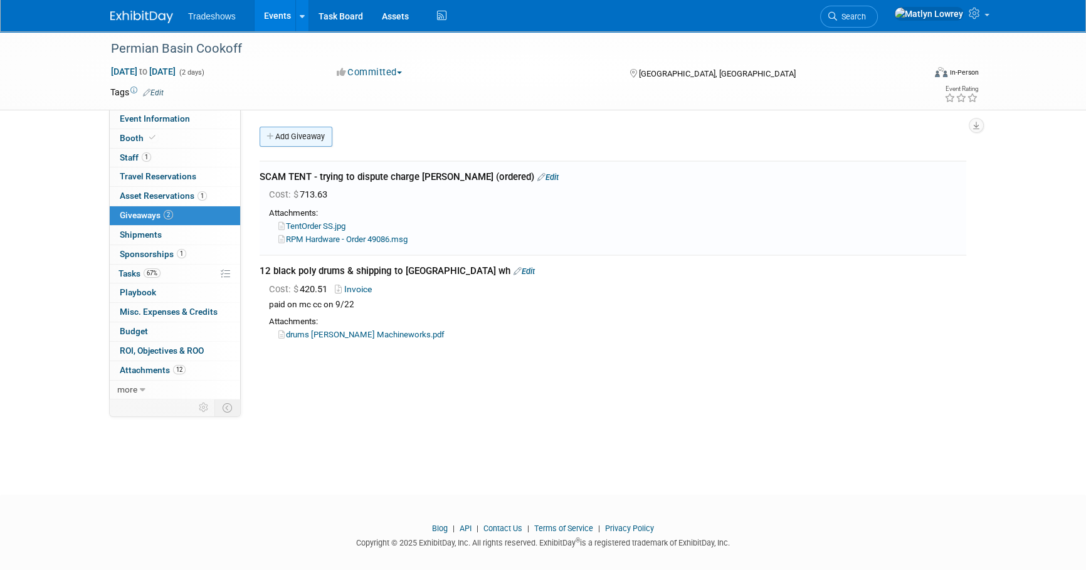
click at [298, 135] on link "Add Giveaway" at bounding box center [296, 137] width 73 height 20
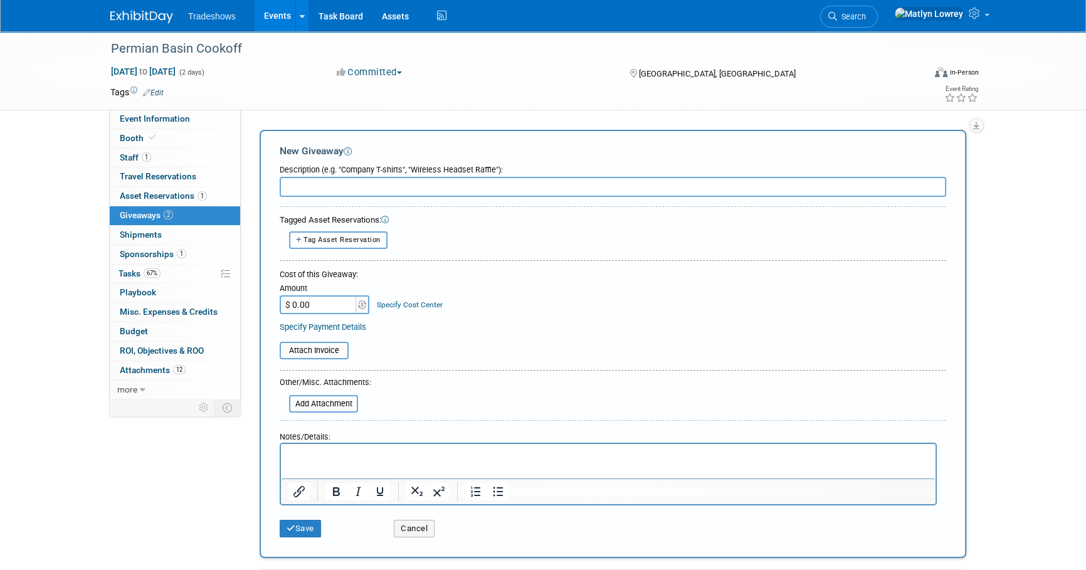
type input "F"
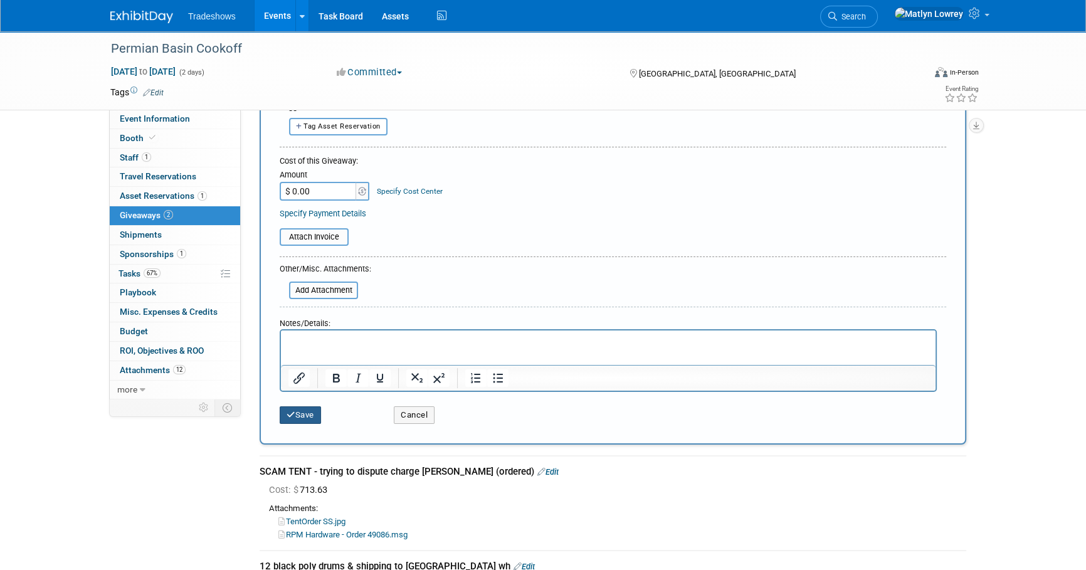
type input "Taylor Firepit was also sent - unsure of cost"
click at [308, 406] on button "Save" at bounding box center [300, 415] width 41 height 18
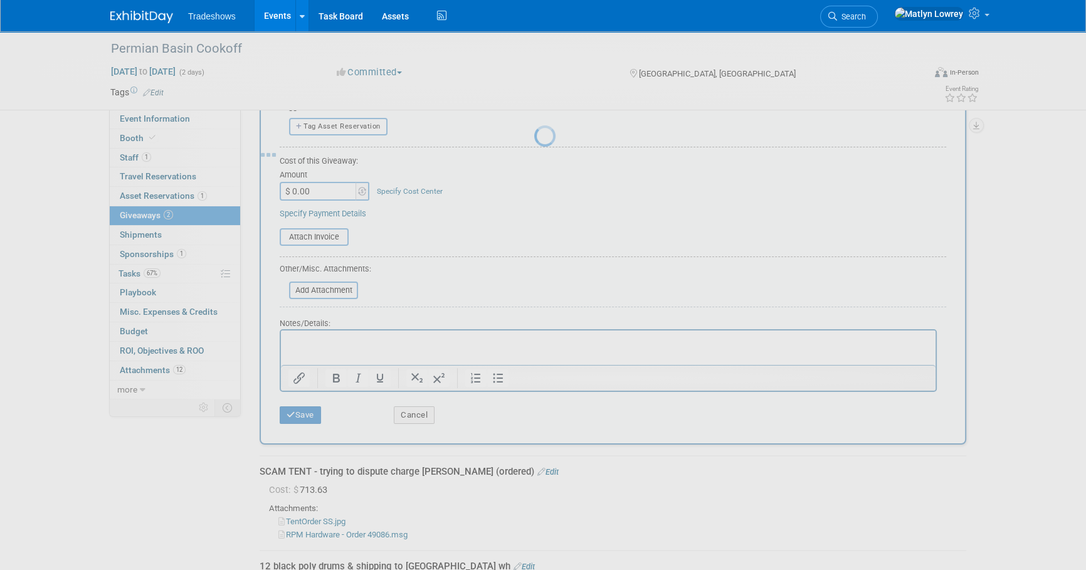
scroll to position [13, 0]
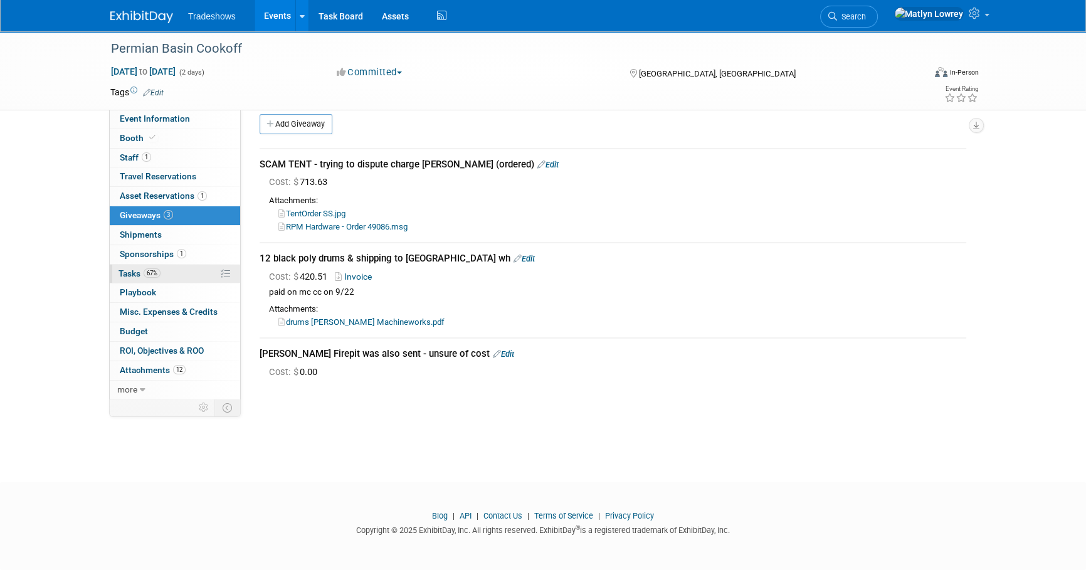
click at [144, 274] on span "Tasks 67%" at bounding box center [139, 273] width 42 height 10
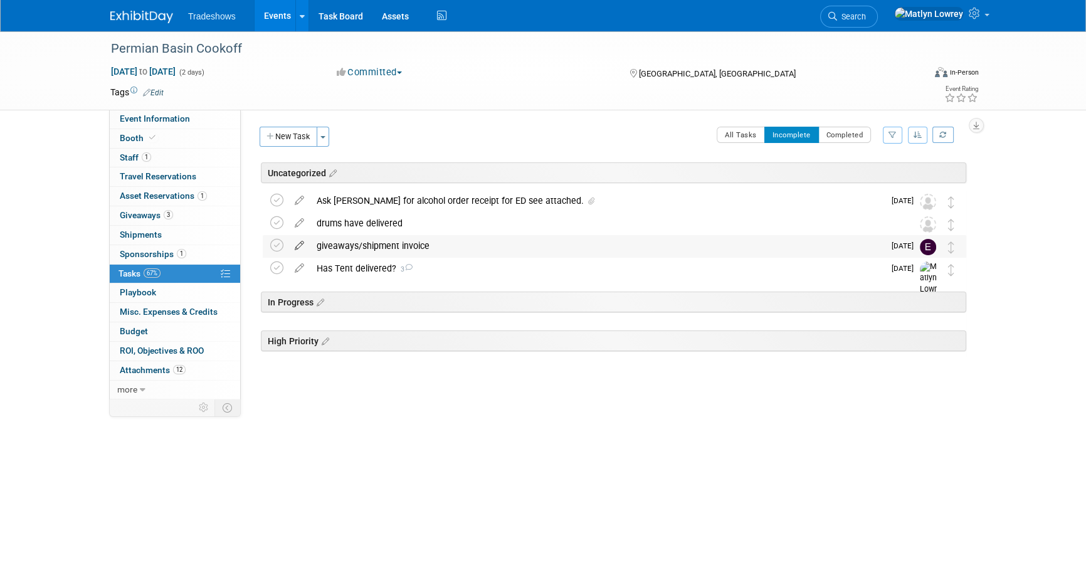
click at [295, 243] on icon at bounding box center [299, 243] width 22 height 16
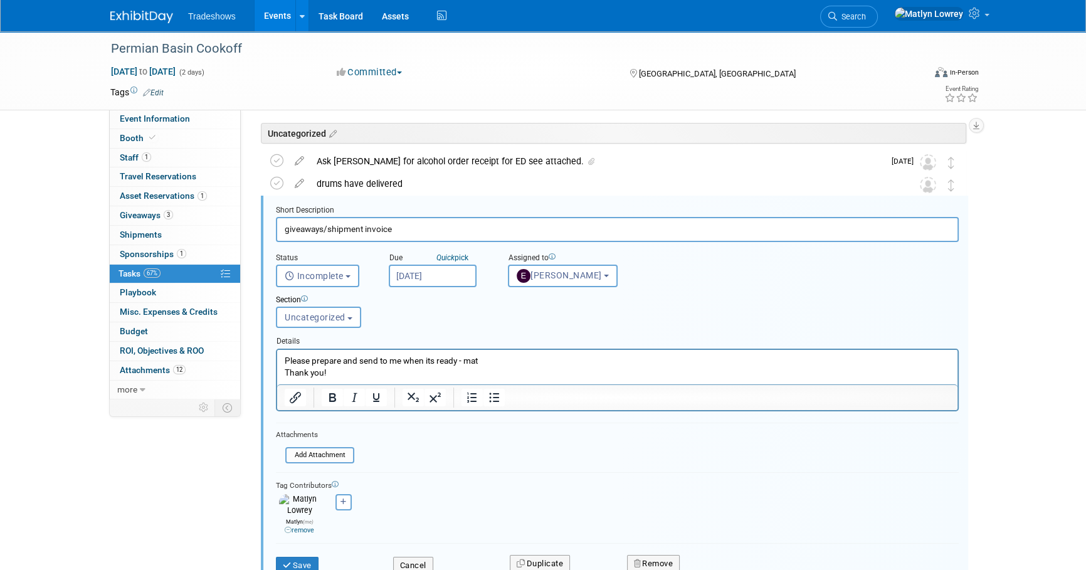
scroll to position [51, 0]
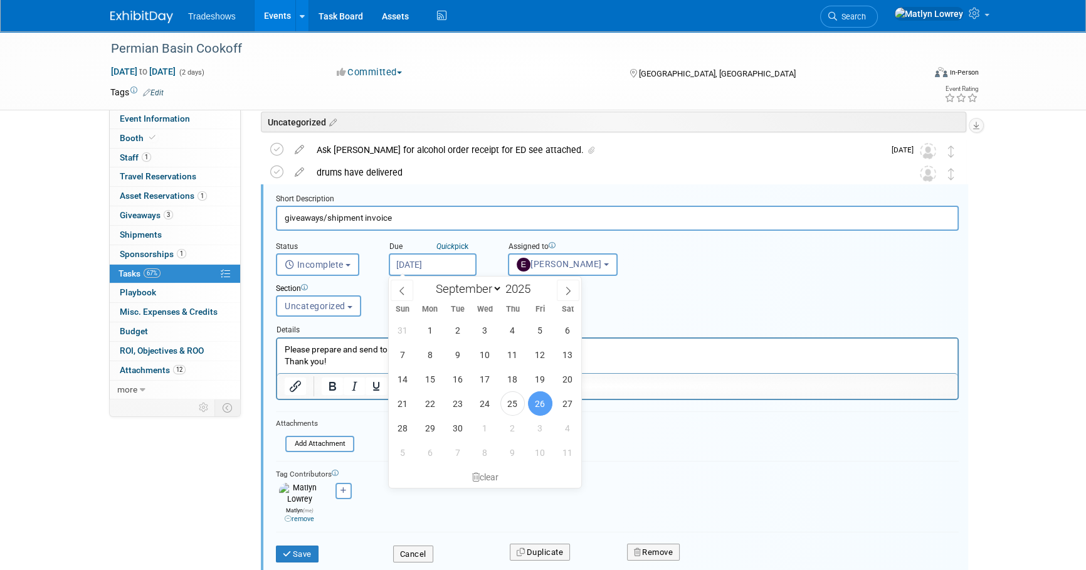
click at [433, 271] on body "Tradeshows Events Add Event Bulk Upload Events Shareable Event Boards Recently …" at bounding box center [543, 234] width 1086 height 570
click at [536, 426] on span "3" at bounding box center [540, 428] width 24 height 24
type input "[DATE]"
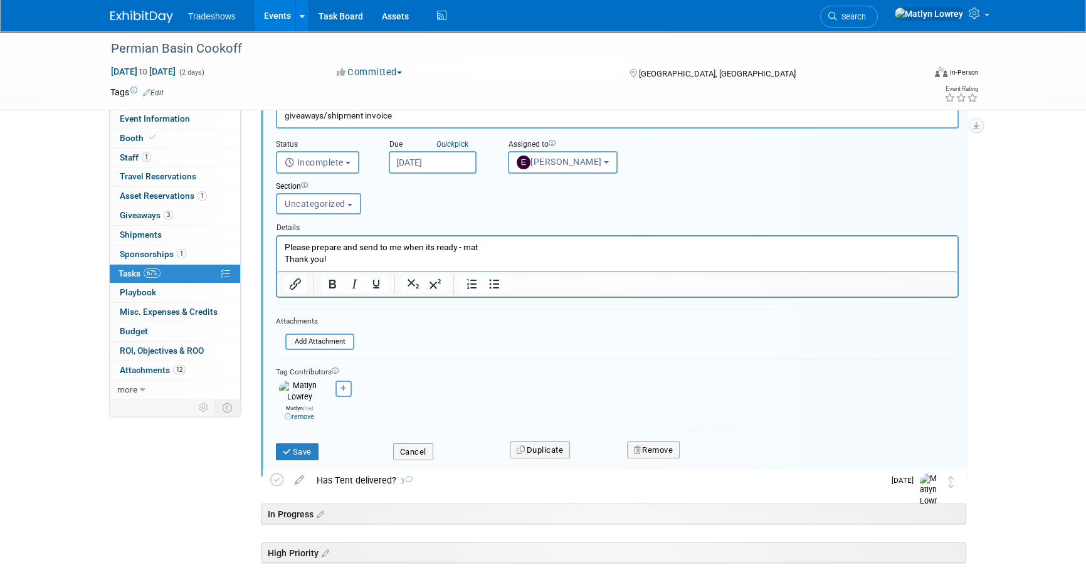
scroll to position [165, 0]
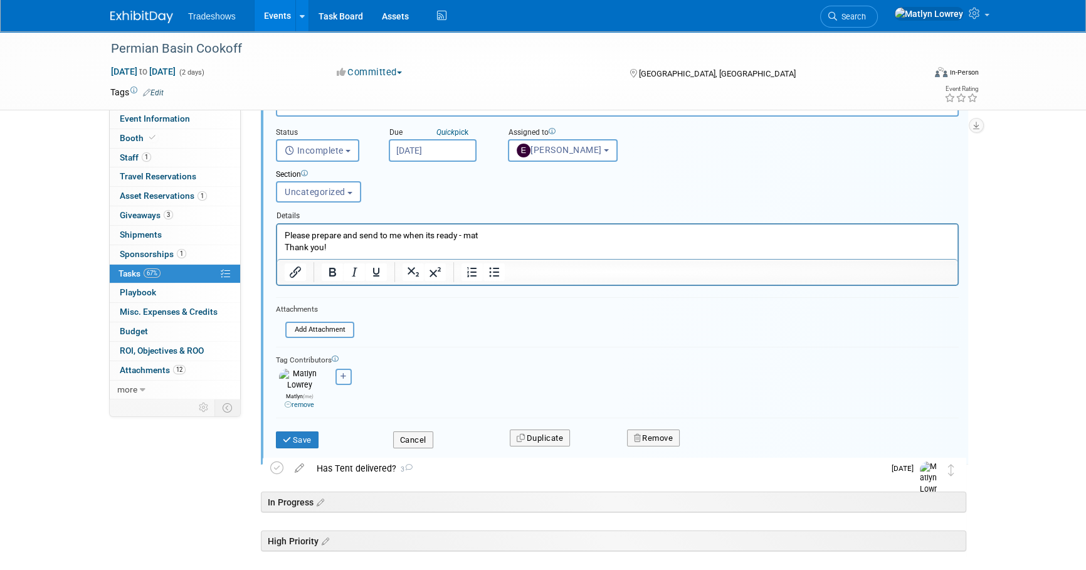
click at [345, 375] on icon "button" at bounding box center [343, 376] width 6 height 7
select select
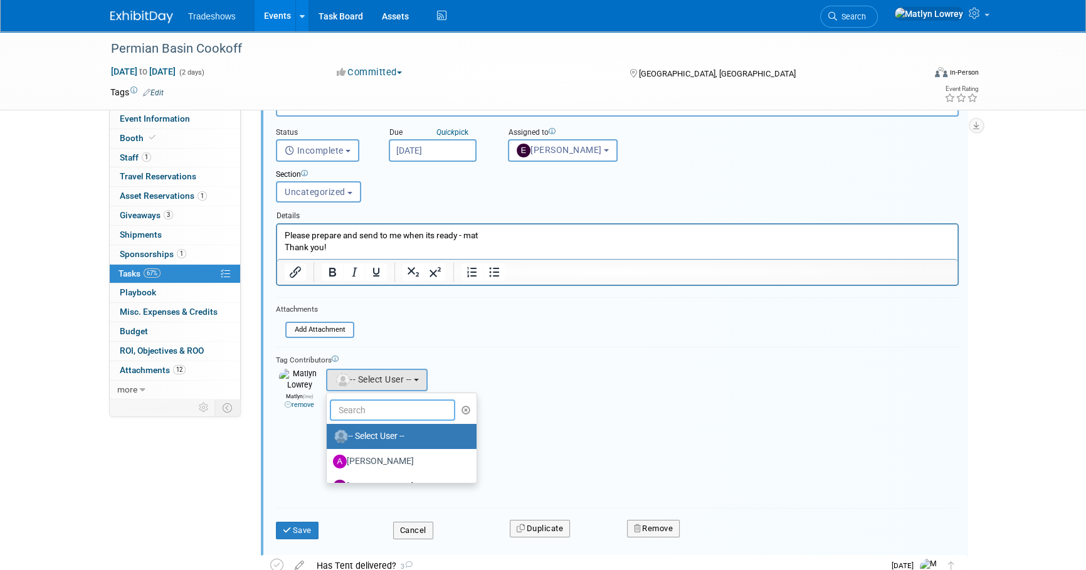
click at [379, 412] on input "text" at bounding box center [392, 409] width 125 height 21
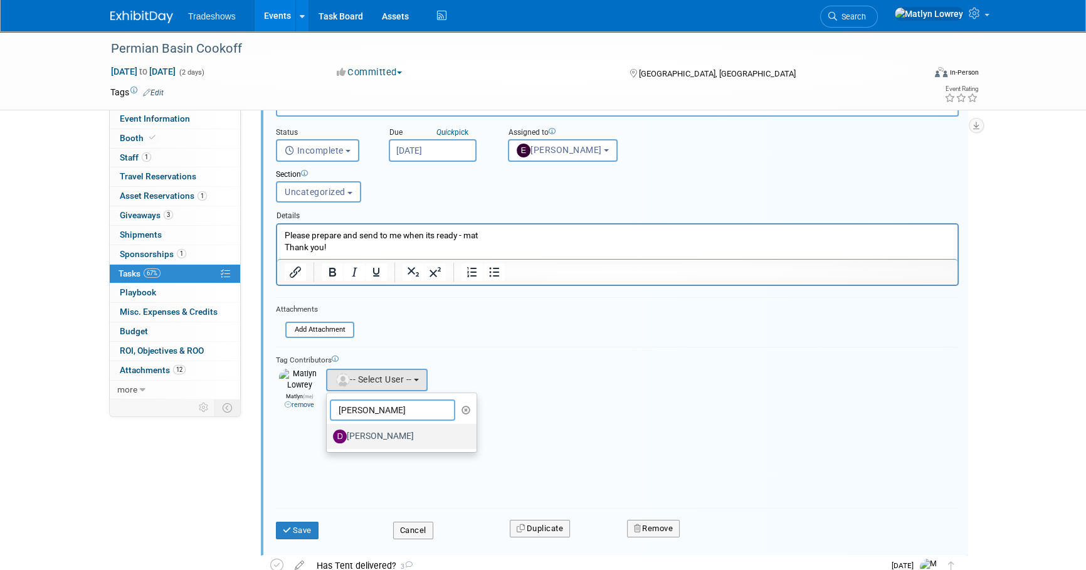
type input "dan"
click at [368, 440] on label "[PERSON_NAME]" at bounding box center [398, 436] width 131 height 20
click at [329, 439] on input "[PERSON_NAME]" at bounding box center [324, 435] width 8 height 8
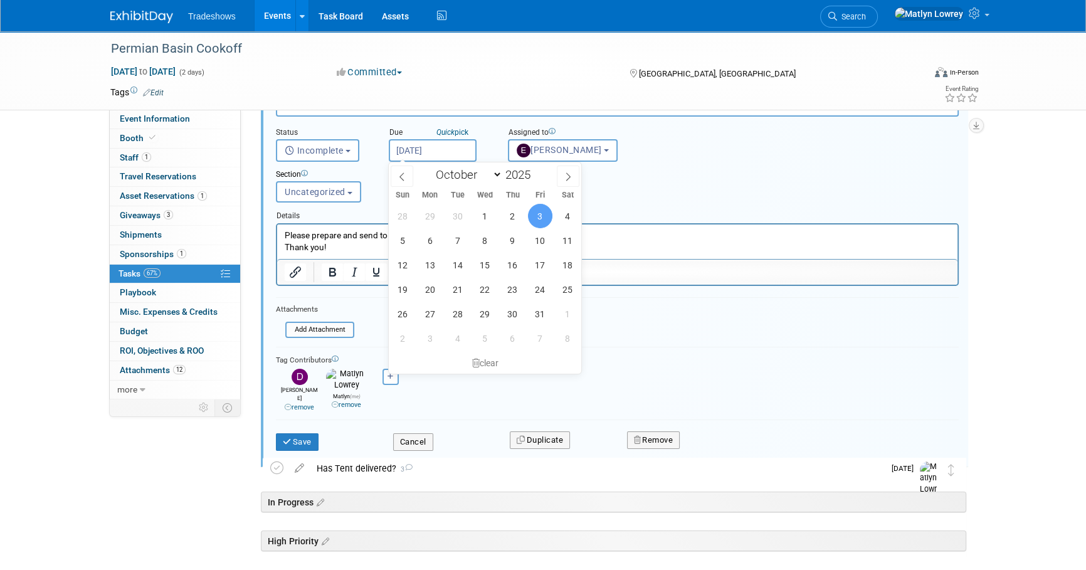
click at [447, 147] on input "[DATE]" at bounding box center [433, 150] width 88 height 23
click at [489, 241] on span "8" at bounding box center [485, 240] width 24 height 24
type input "Oct 8, 2025"
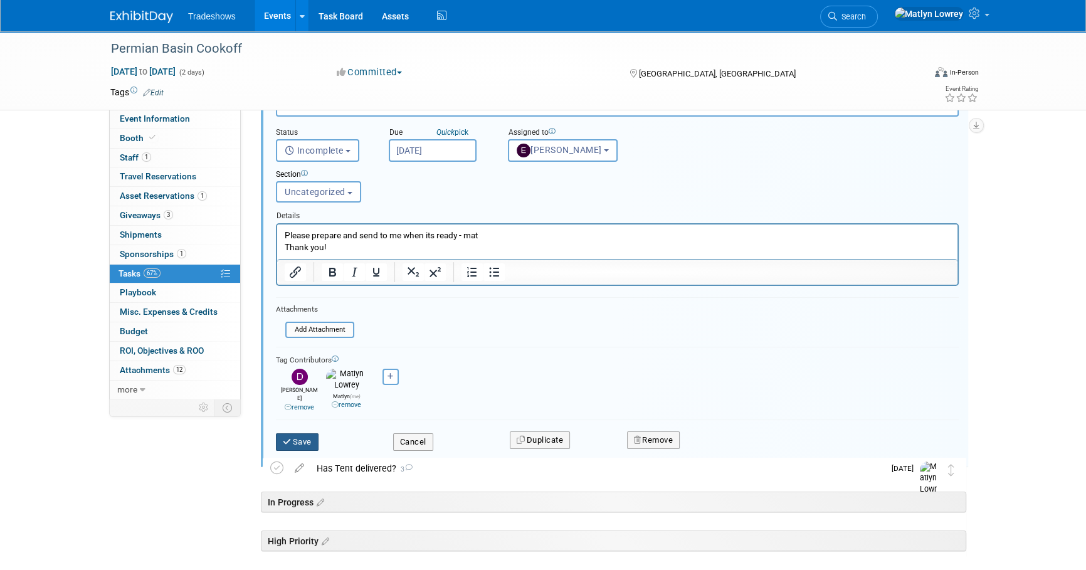
click at [278, 433] on button "Save" at bounding box center [297, 442] width 43 height 18
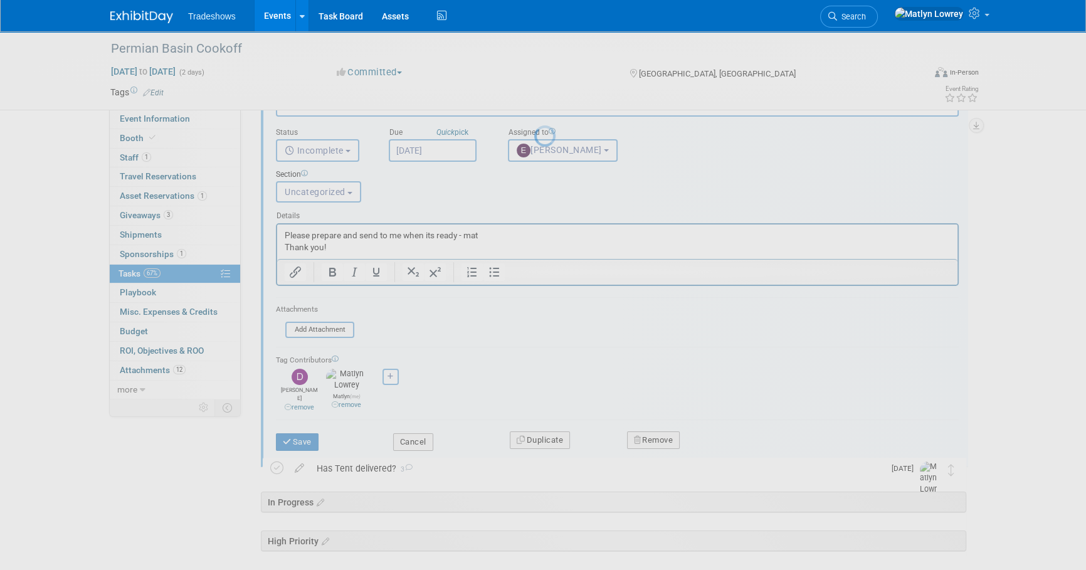
scroll to position [0, 0]
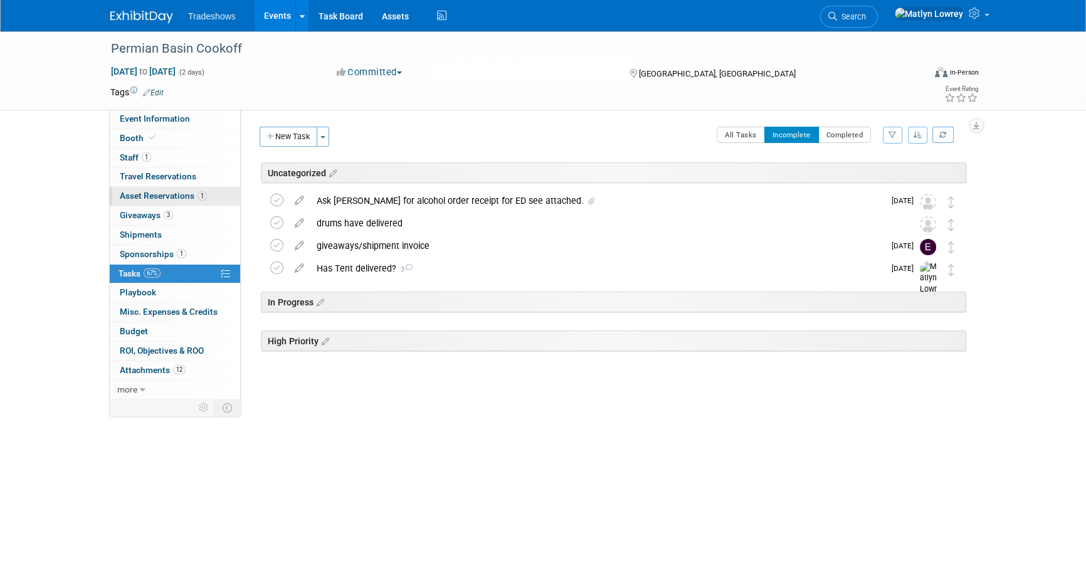
click at [155, 201] on link "1 Asset Reservations 1" at bounding box center [175, 196] width 130 height 19
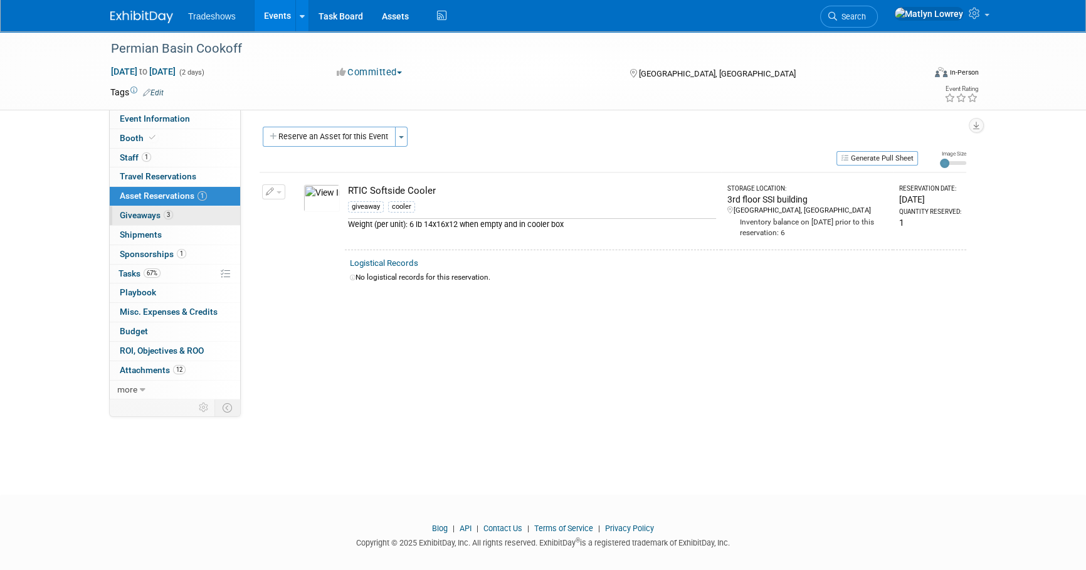
click at [153, 219] on span "Giveaways 3" at bounding box center [146, 215] width 53 height 10
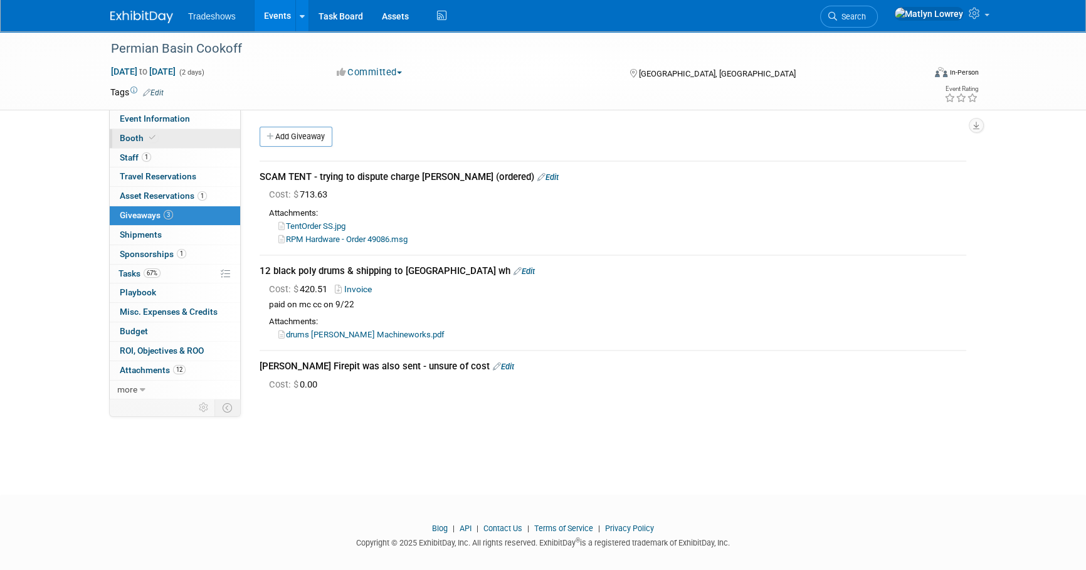
click at [155, 138] on span at bounding box center [152, 137] width 11 height 9
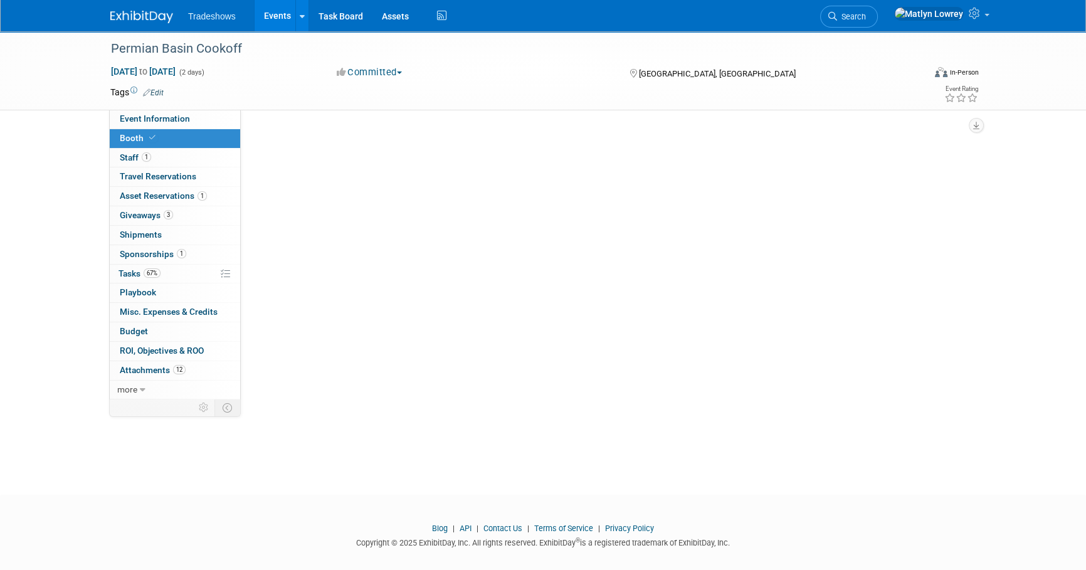
select select "Certificate of insurance sent"
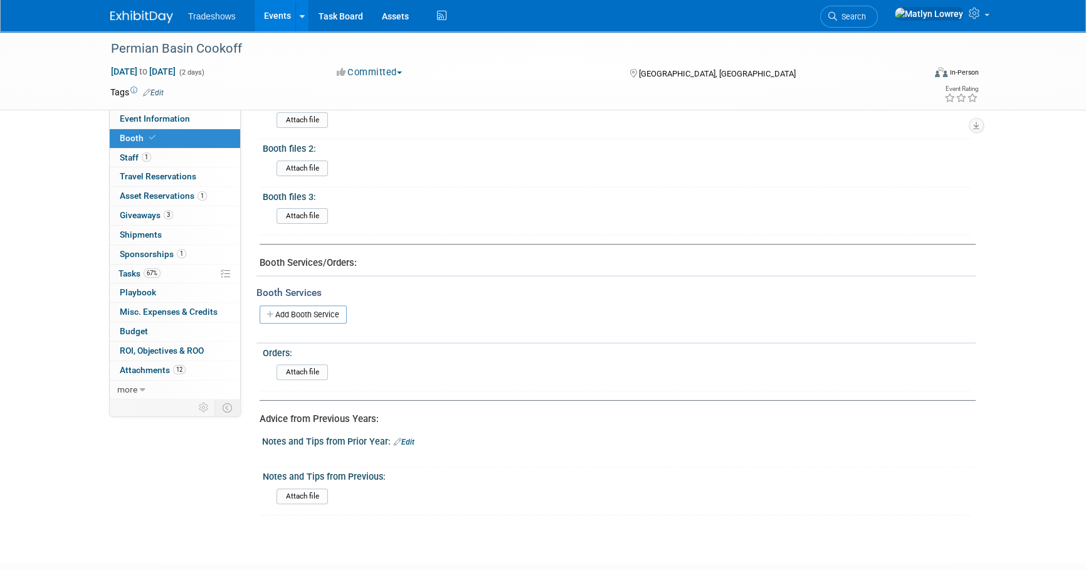
scroll to position [570, 0]
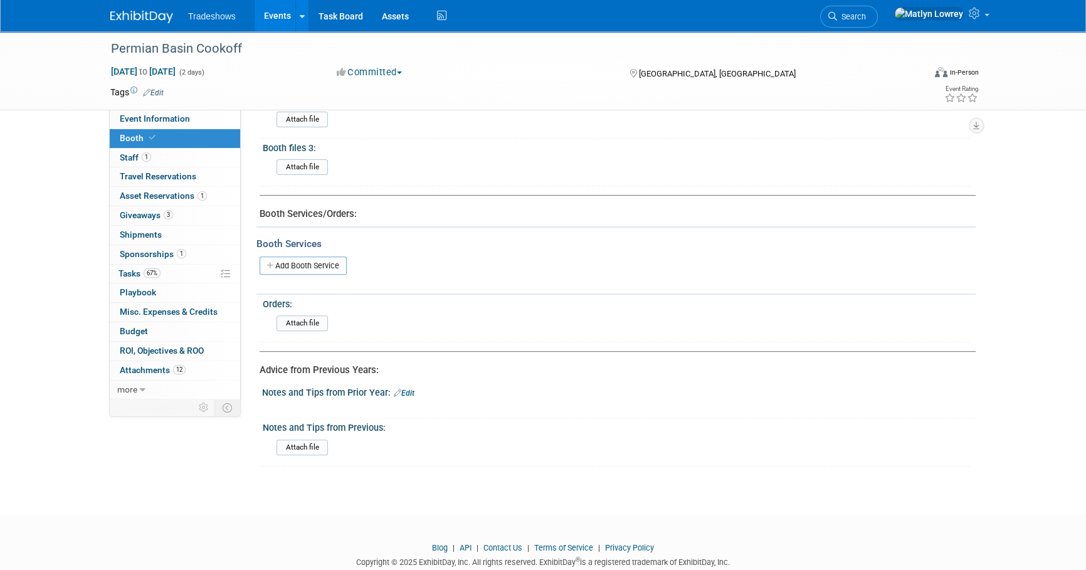
click at [293, 246] on div "Booth Services" at bounding box center [615, 244] width 719 height 14
click at [288, 260] on link "Add Booth Service" at bounding box center [303, 265] width 87 height 18
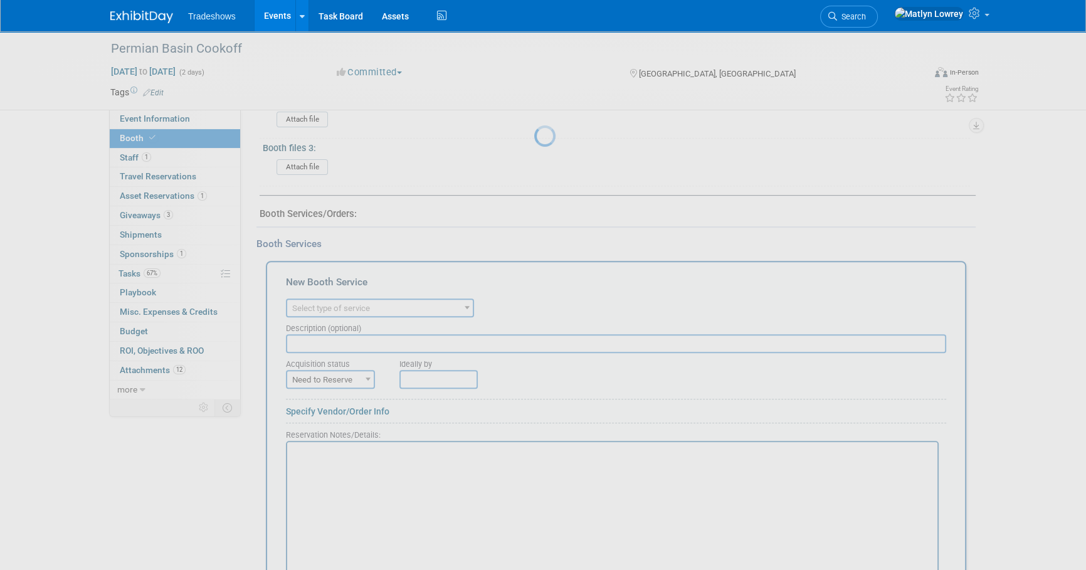
scroll to position [0, 0]
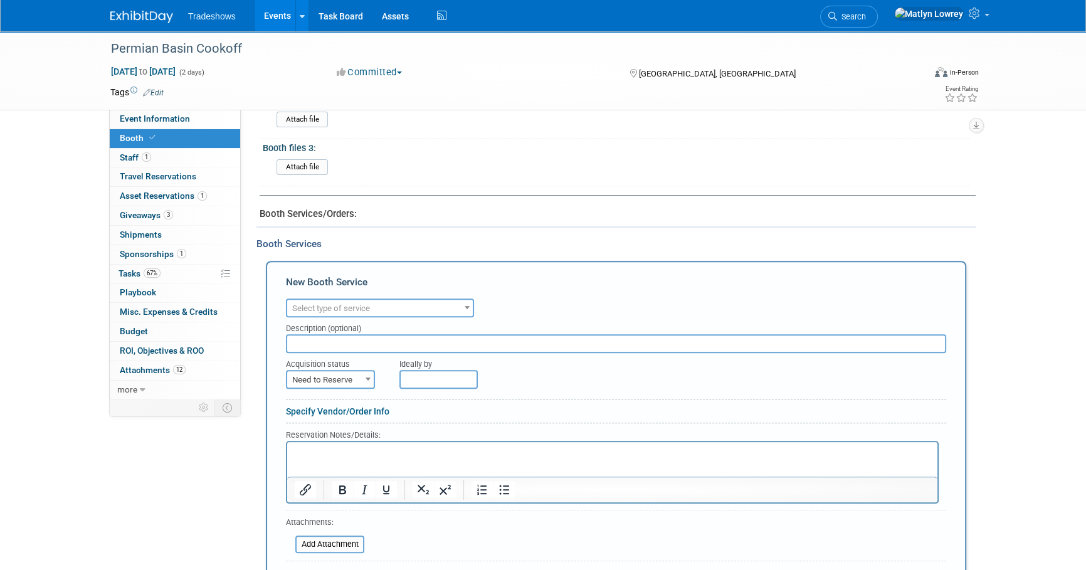
click at [300, 298] on span "Select type of service" at bounding box center [380, 307] width 188 height 19
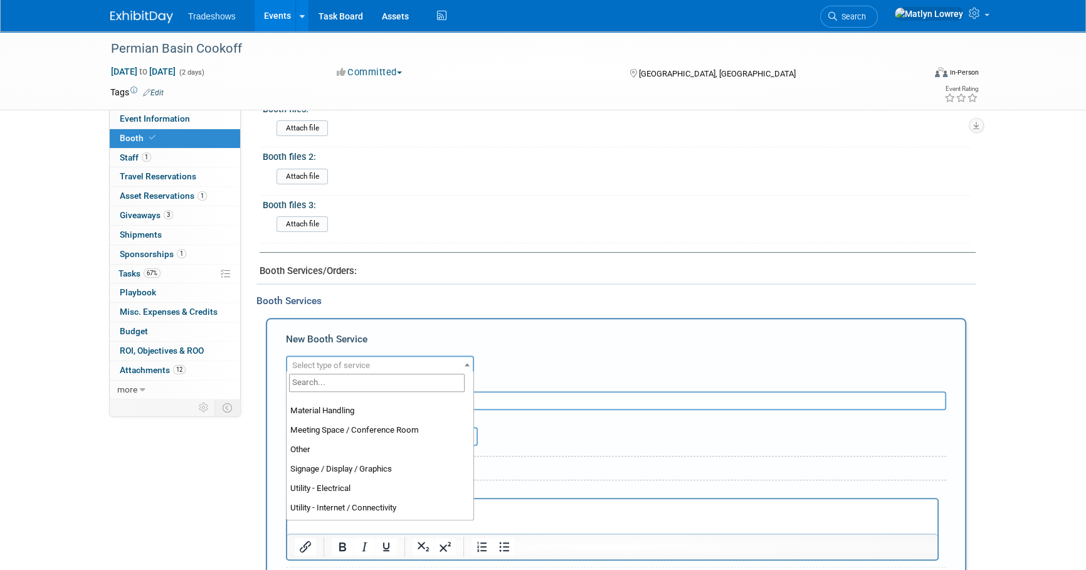
scroll to position [320, 0]
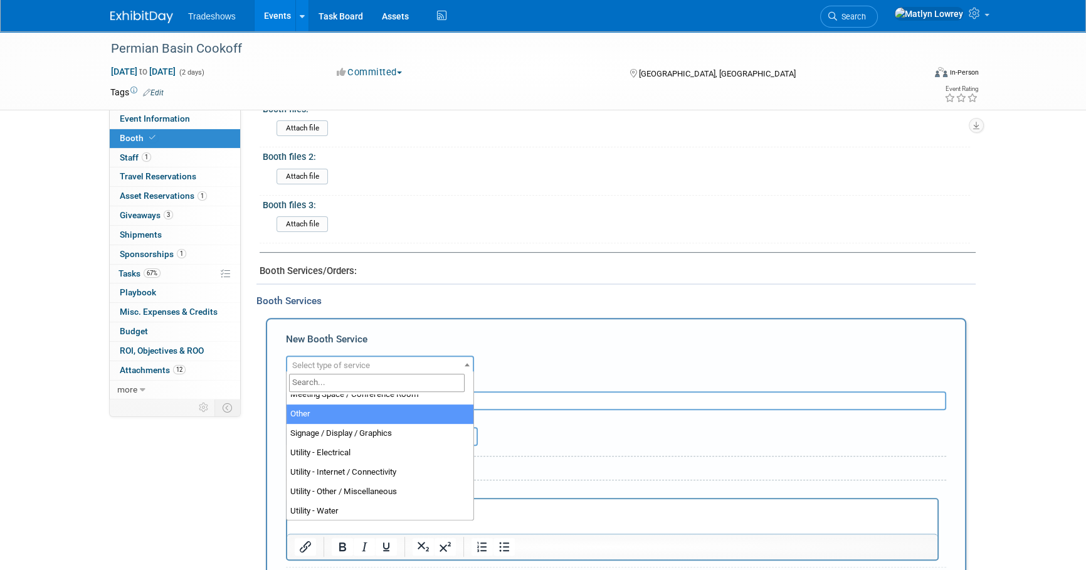
select select "1"
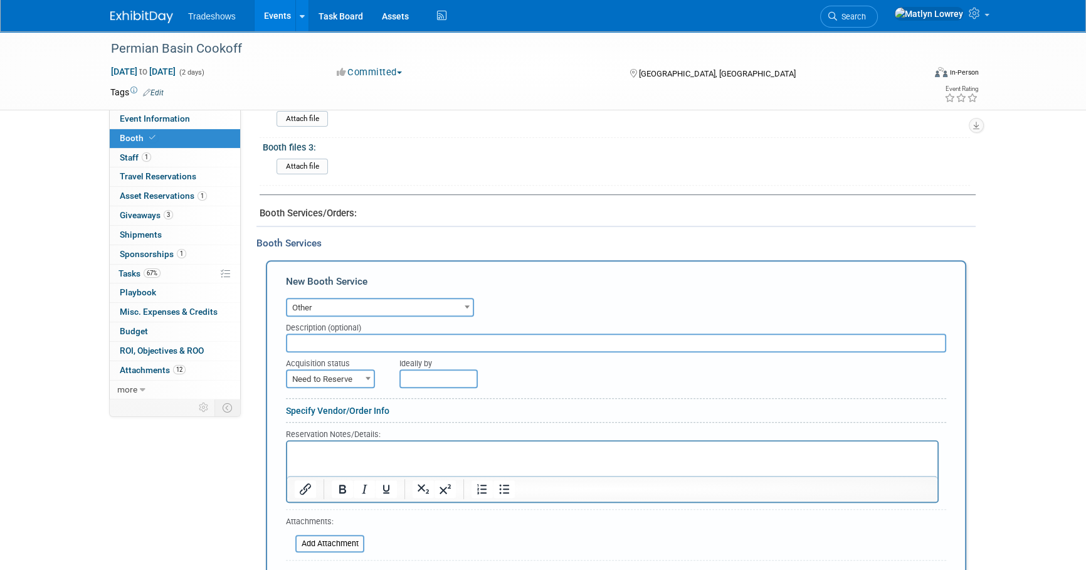
scroll to position [627, 0]
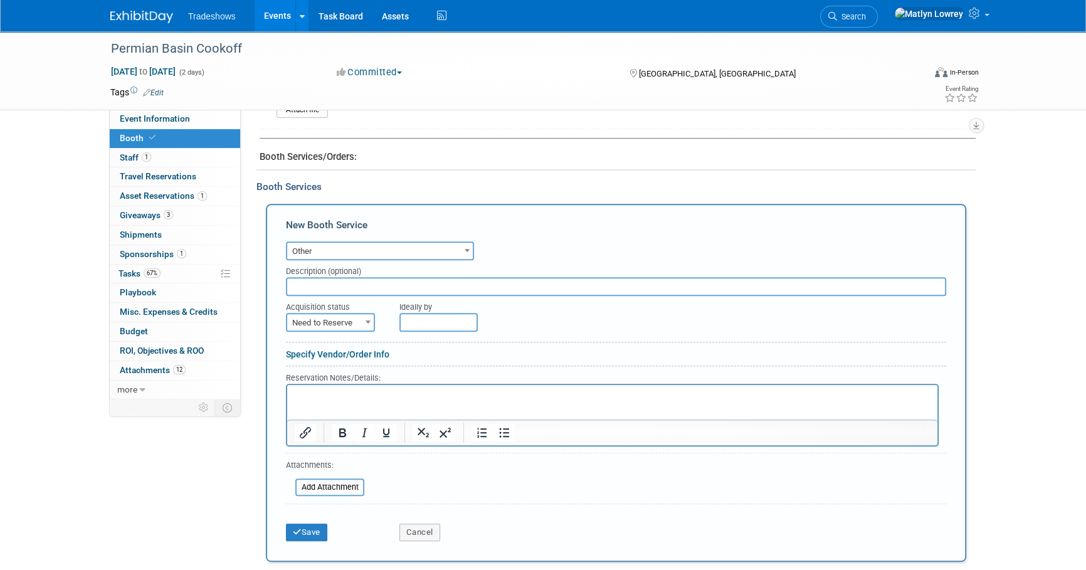
click at [318, 283] on input "text" at bounding box center [616, 286] width 660 height 19
type input "Rental Tent - Jaacked Event Rentals 20x30 tent"
click at [310, 314] on span "Need to Reserve" at bounding box center [330, 323] width 87 height 18
select select "2"
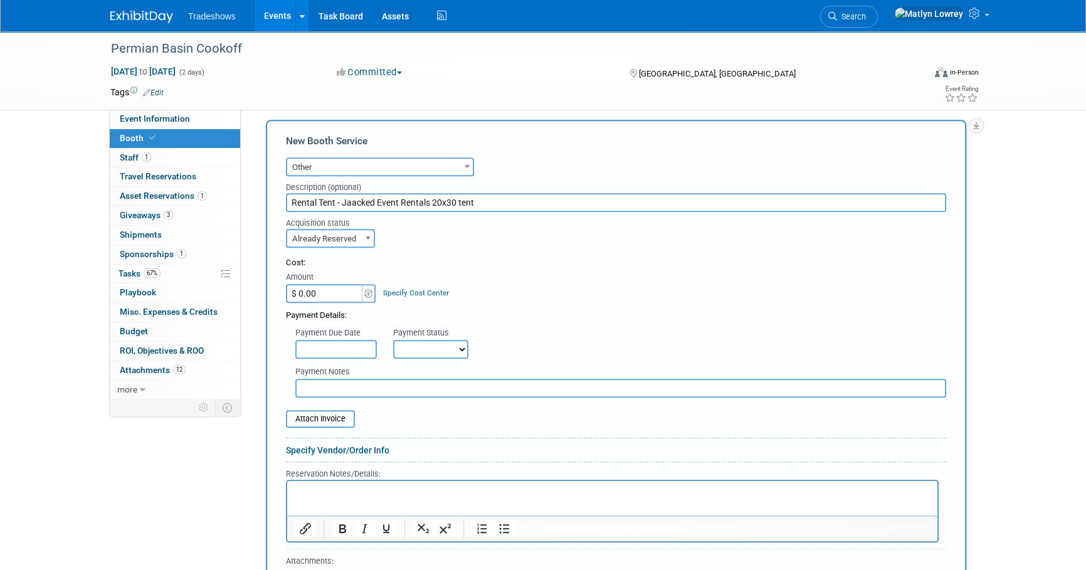
scroll to position [740, 0]
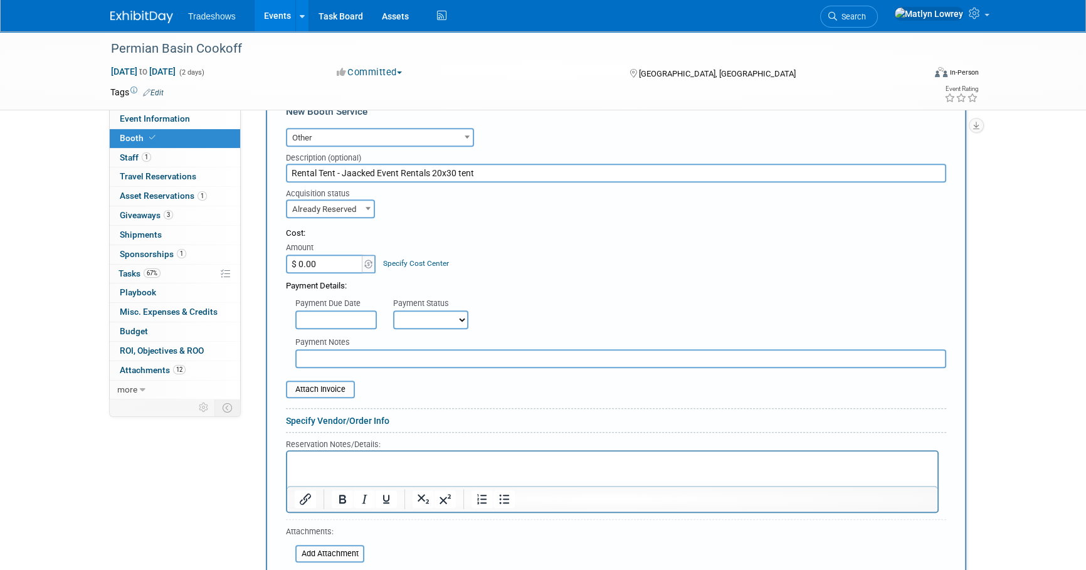
click at [322, 266] on input "$ 0.00" at bounding box center [325, 264] width 78 height 19
click at [334, 273] on div "Payment Details:" at bounding box center [616, 282] width 660 height 19
click at [334, 265] on input "$ 0.00" at bounding box center [325, 264] width 78 height 19
type input "$ 3,327.38"
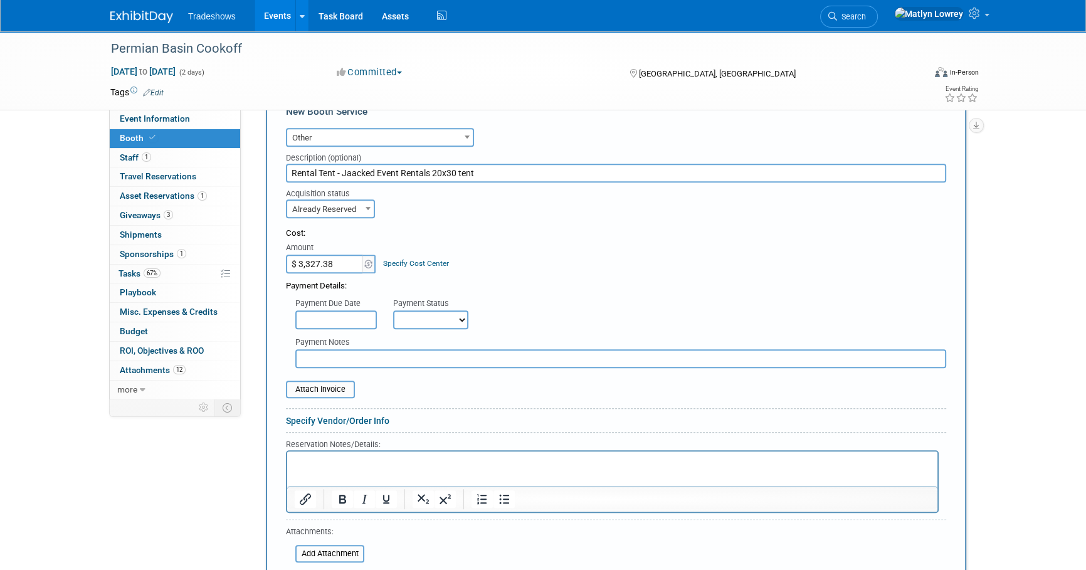
click at [332, 315] on input "text" at bounding box center [336, 319] width 82 height 19
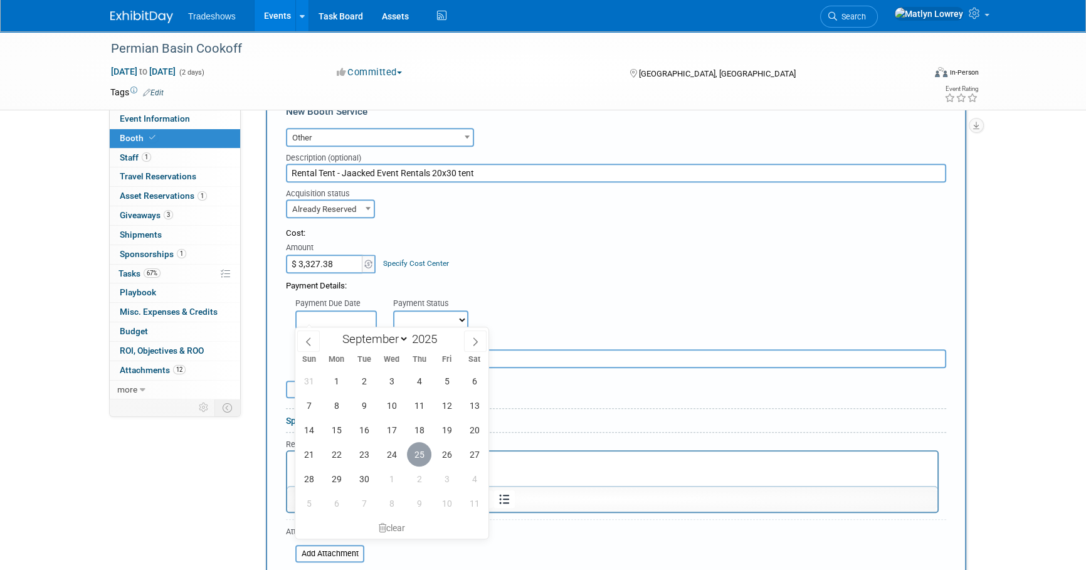
click at [420, 455] on span "25" at bounding box center [419, 454] width 24 height 24
type input "Sep 25, 2025"
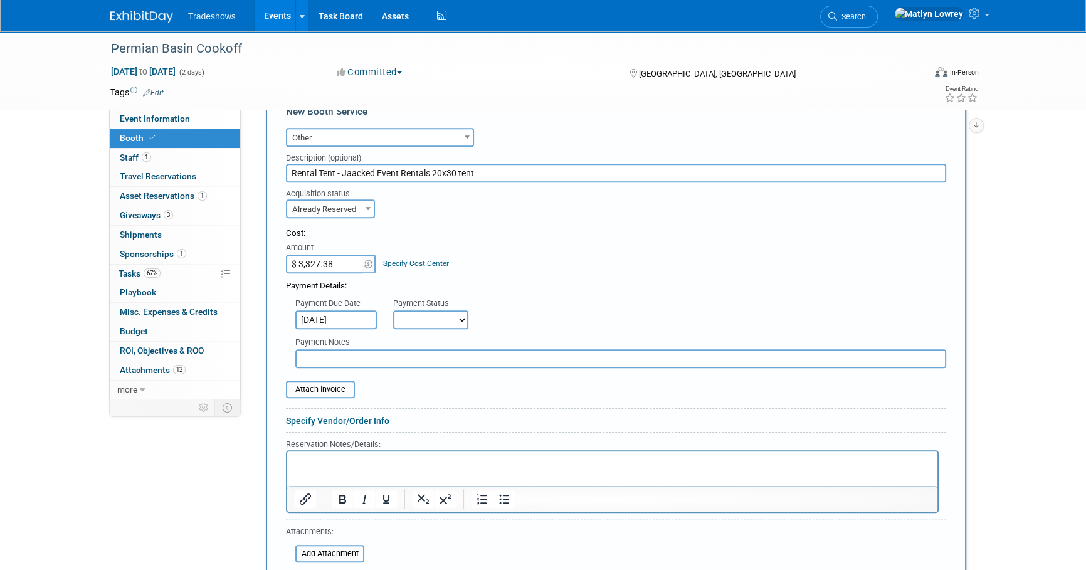
click at [408, 320] on select "Not Paid Yet Partially Paid Paid in Full" at bounding box center [430, 319] width 75 height 19
select select "1"
click at [393, 310] on select "Not Paid Yet Partially Paid Paid in Full" at bounding box center [430, 319] width 75 height 19
click at [357, 356] on input "text" at bounding box center [620, 358] width 651 height 19
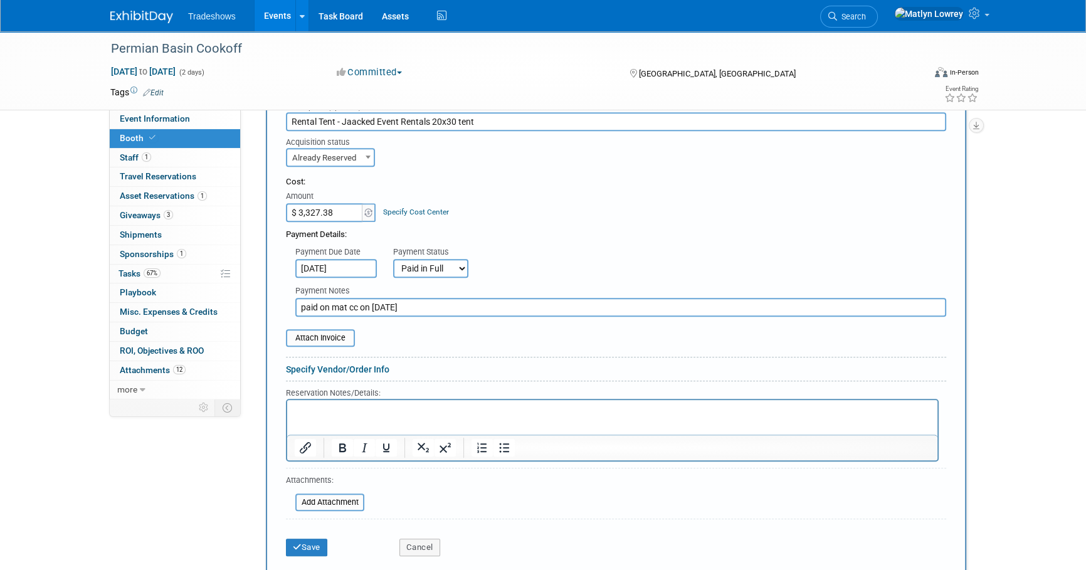
scroll to position [797, 0]
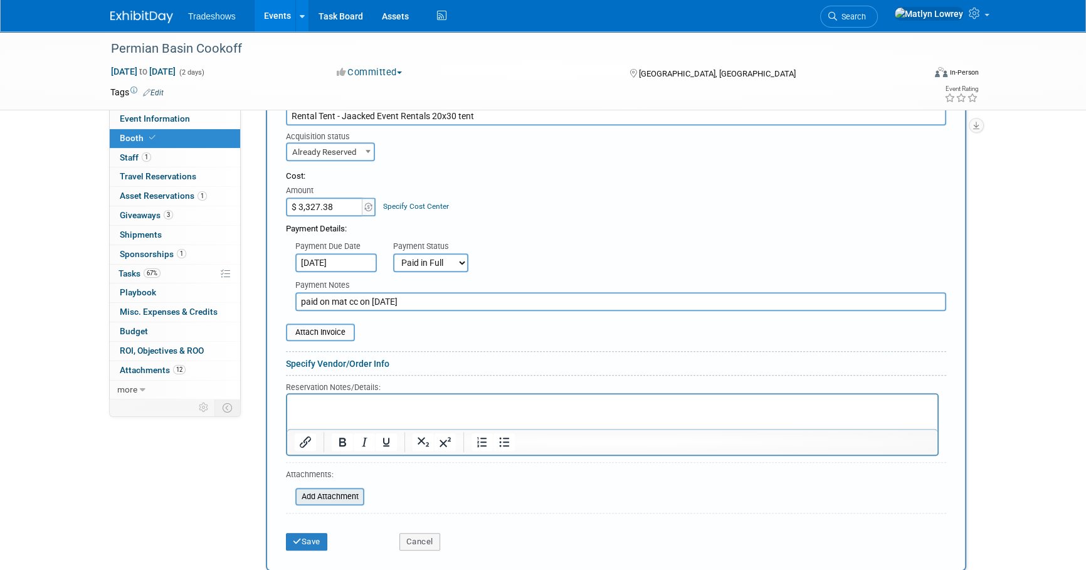
type input "paid on mat cc on 9/25/25"
click at [347, 493] on input "file" at bounding box center [288, 496] width 149 height 15
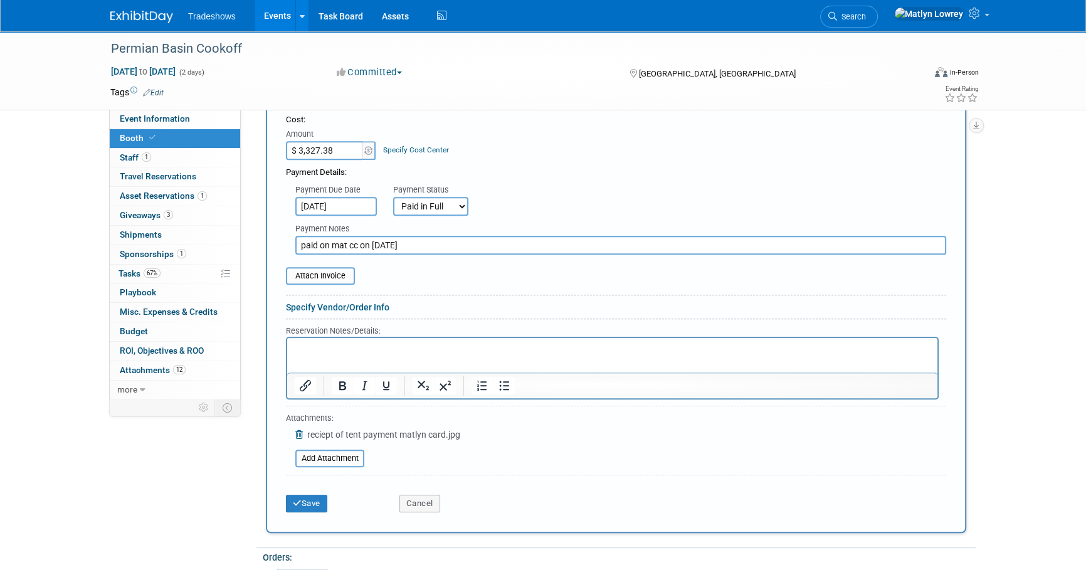
scroll to position [855, 0]
click at [357, 452] on input "file" at bounding box center [288, 457] width 149 height 15
click at [344, 269] on input "file" at bounding box center [278, 275] width 149 height 15
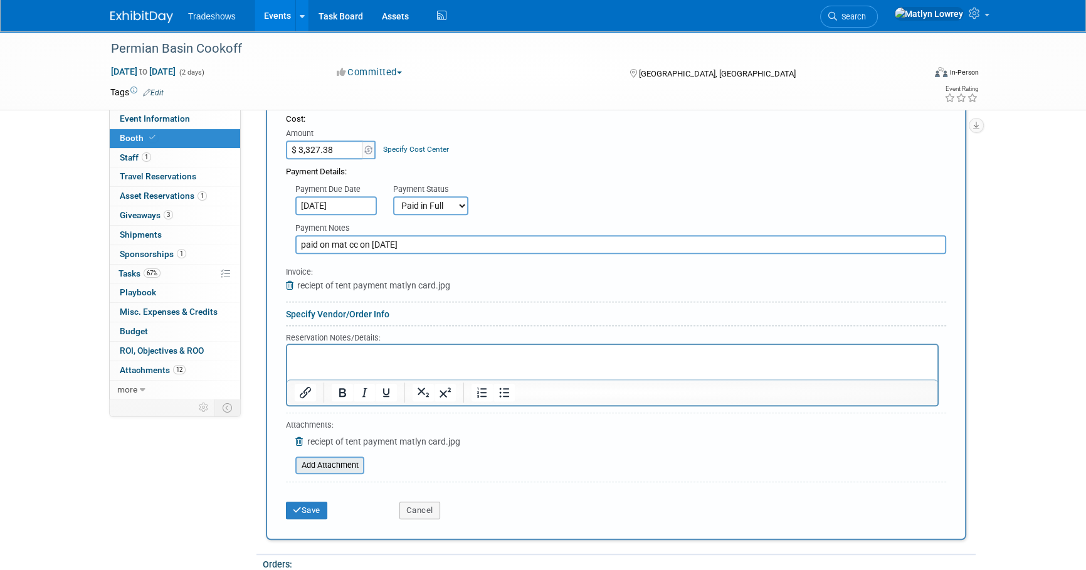
click at [330, 465] on input "file" at bounding box center [288, 465] width 149 height 15
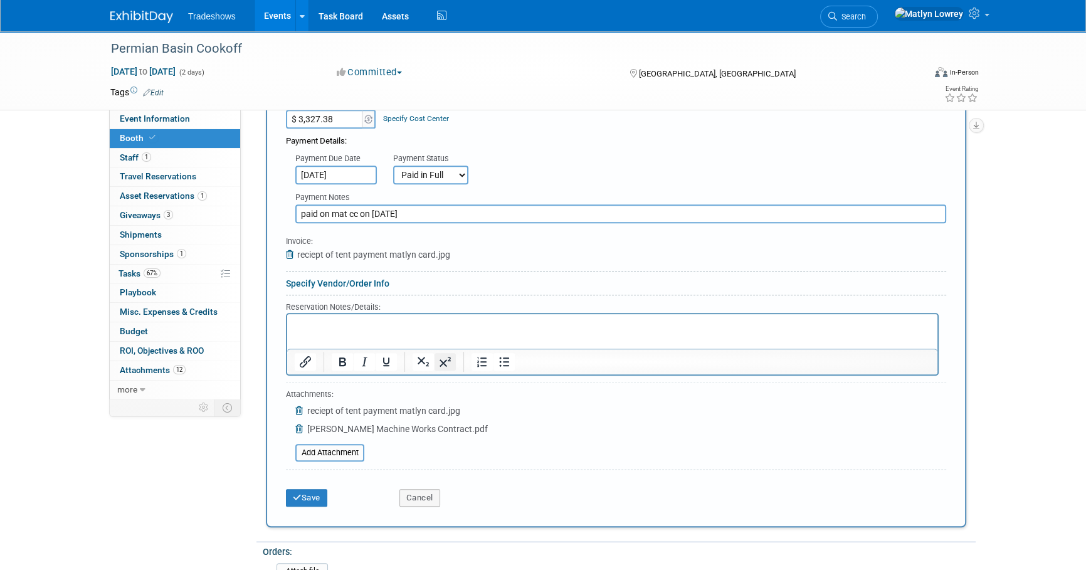
scroll to position [912, 0]
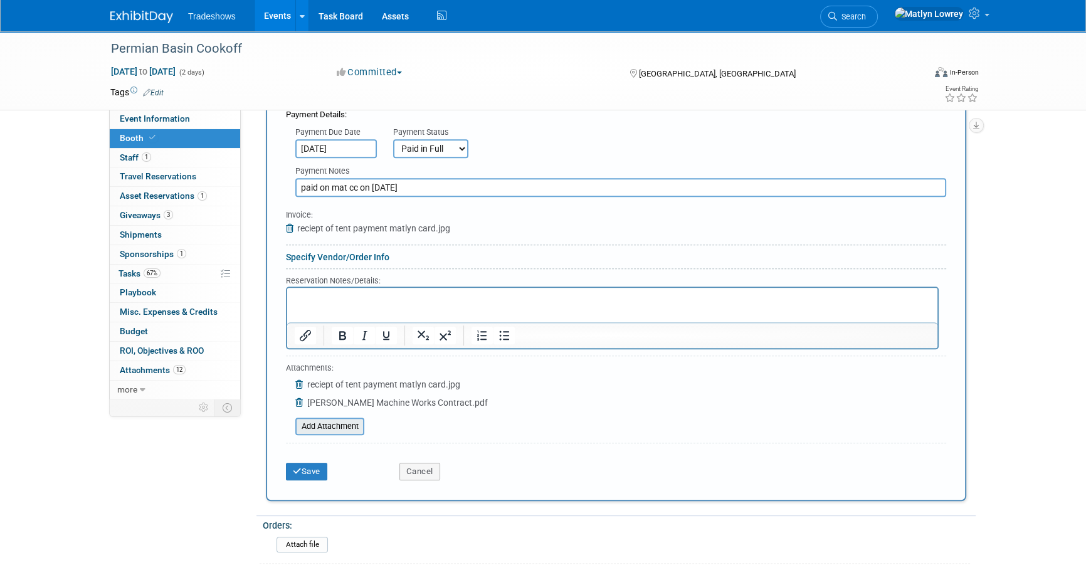
click at [332, 423] on input "file" at bounding box center [288, 426] width 149 height 15
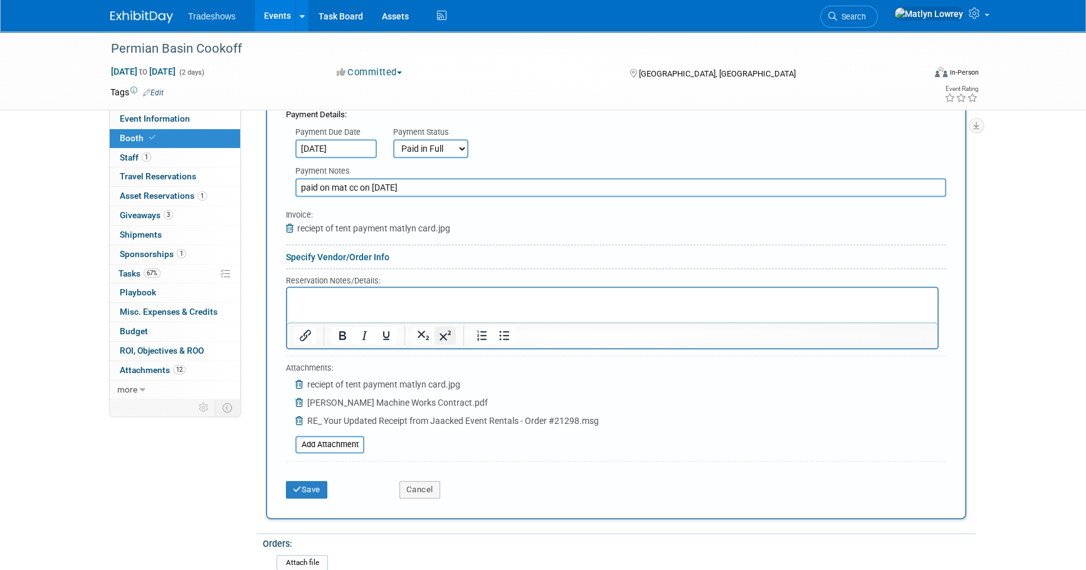
scroll to position [1026, 0]
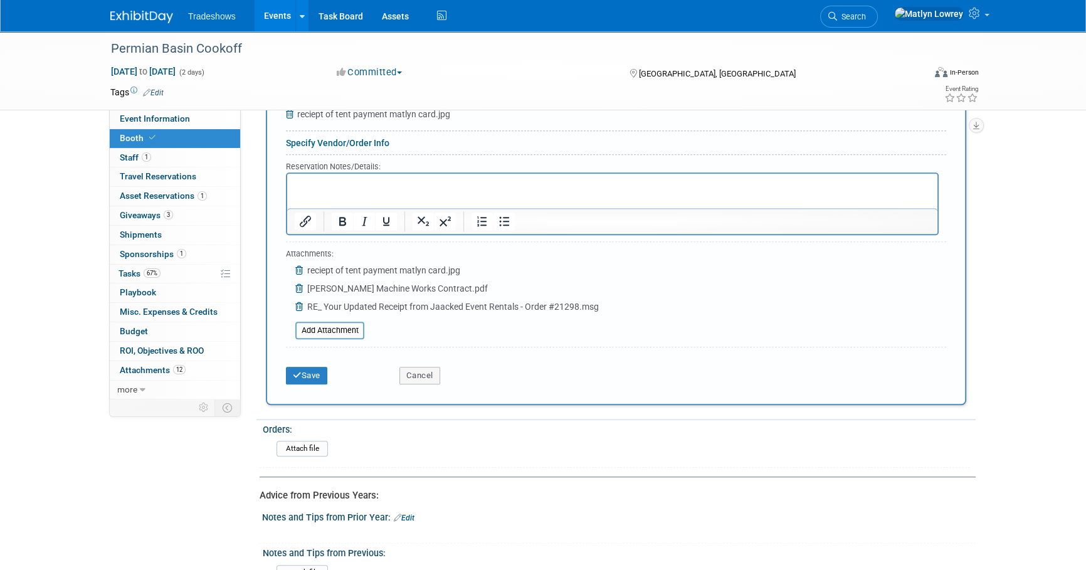
click at [339, 138] on link "Specify Vendor/Order Info" at bounding box center [337, 143] width 103 height 10
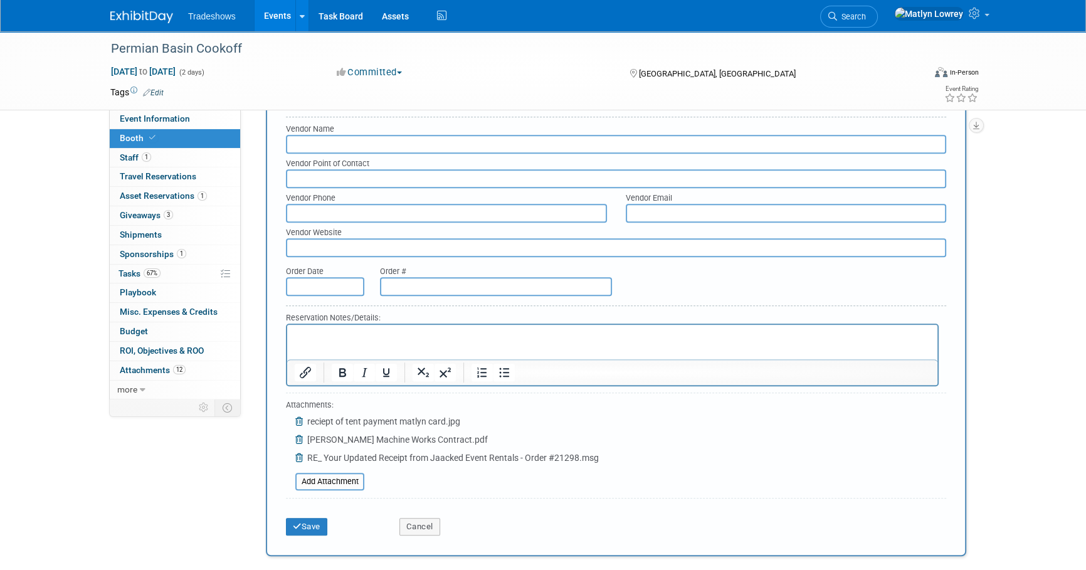
scroll to position [1083, 0]
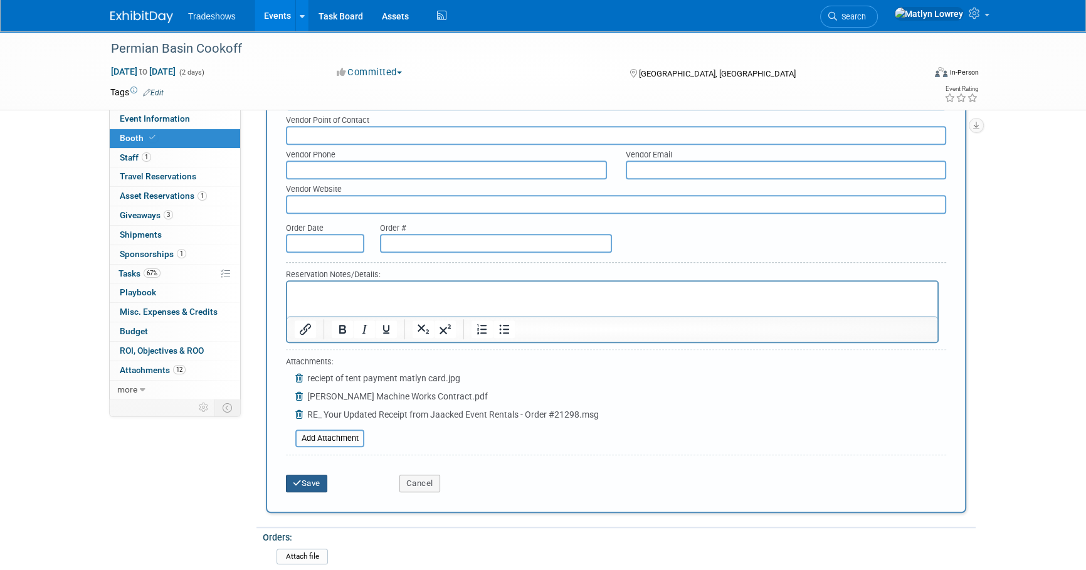
click at [318, 481] on button "Save" at bounding box center [306, 484] width 41 height 18
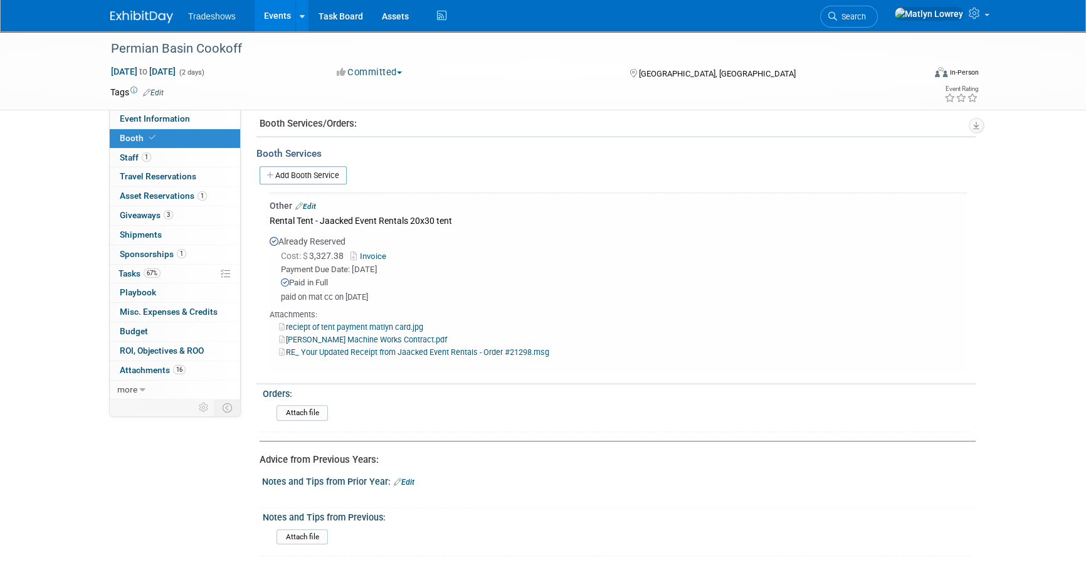
scroll to position [603, 0]
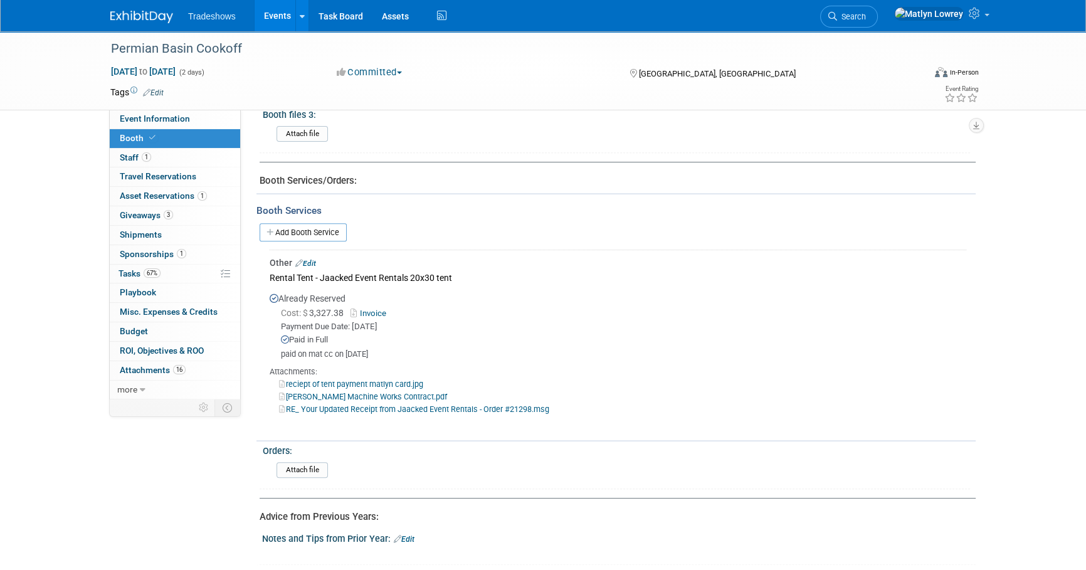
click at [98, 273] on div "Permian Basin Cookoff Nov 11, 2025 to Nov 12, 2025 (2 days) Nov 11, 2025 to Nov…" at bounding box center [543, 33] width 1086 height 1210
click at [140, 285] on link "0 Playbook 0" at bounding box center [175, 292] width 130 height 19
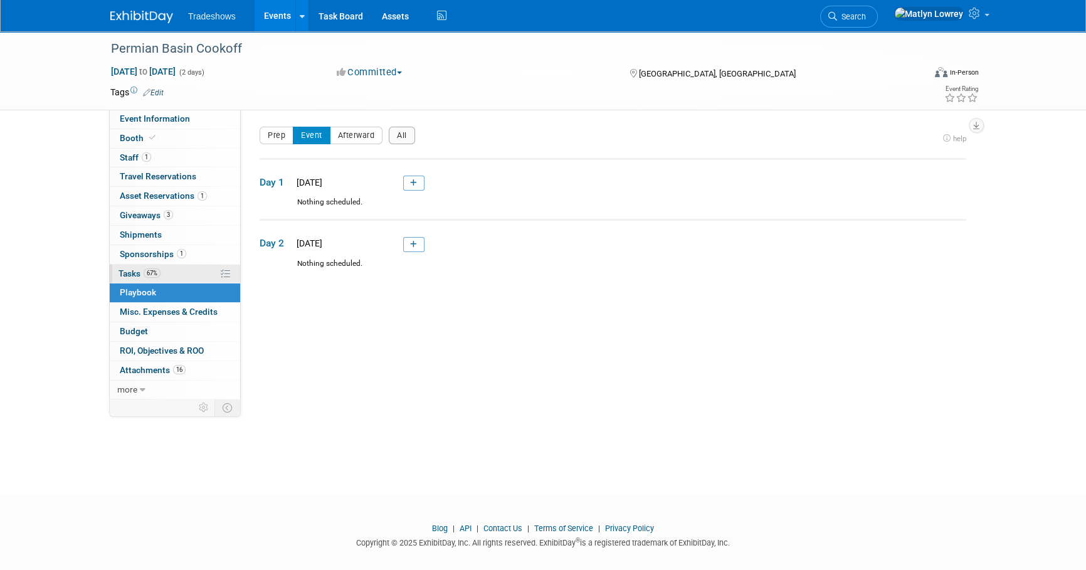
click at [132, 276] on span "Tasks 67%" at bounding box center [139, 273] width 42 height 10
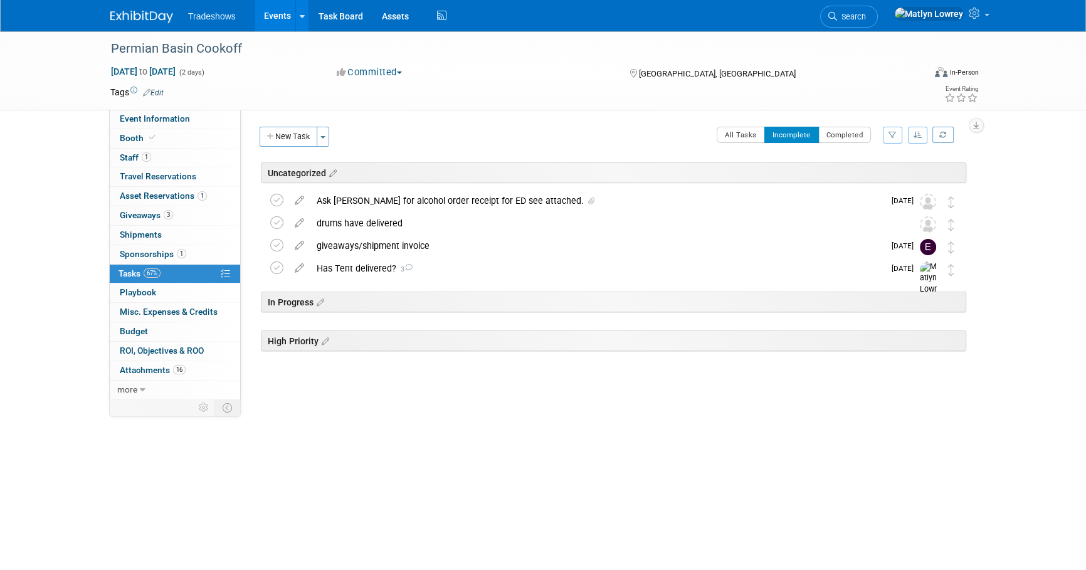
click at [283, 127] on button "New Task" at bounding box center [289, 137] width 58 height 20
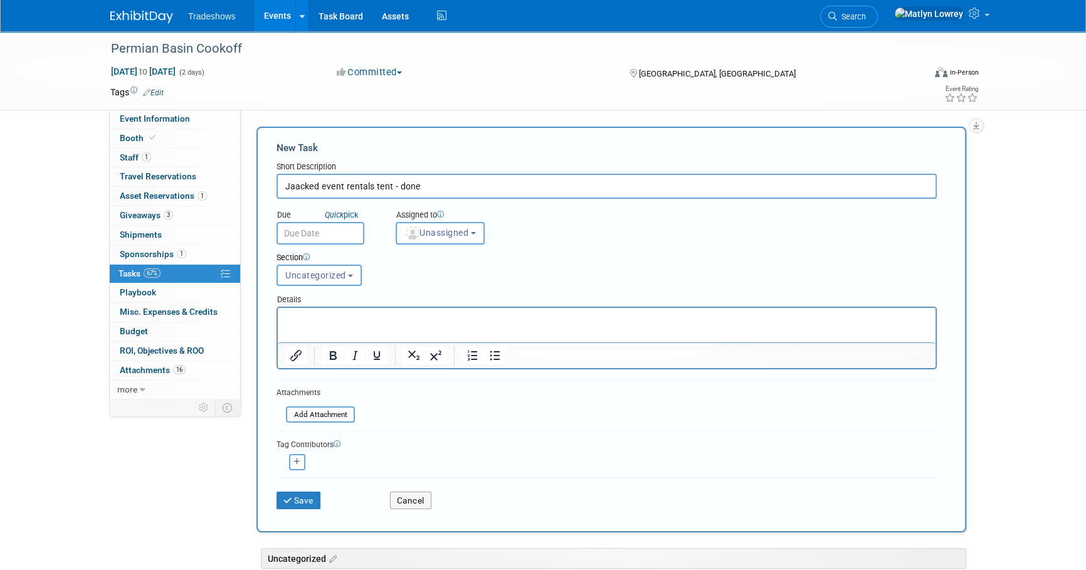
type input "Jaacked event rentals tent - done"
click at [307, 492] on button "Save" at bounding box center [298, 501] width 44 height 18
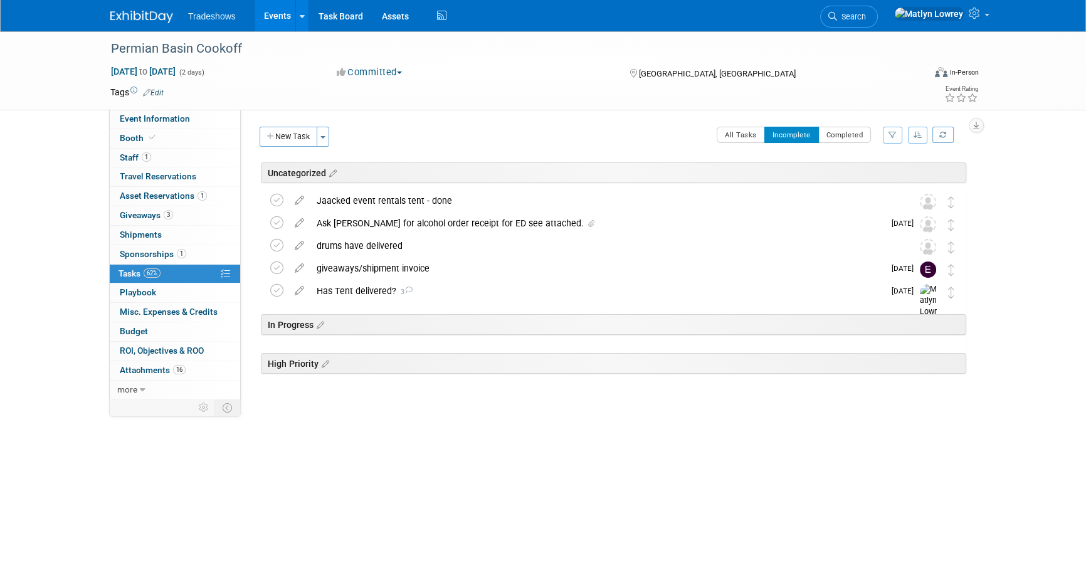
click at [273, 15] on link "Events" at bounding box center [278, 15] width 46 height 31
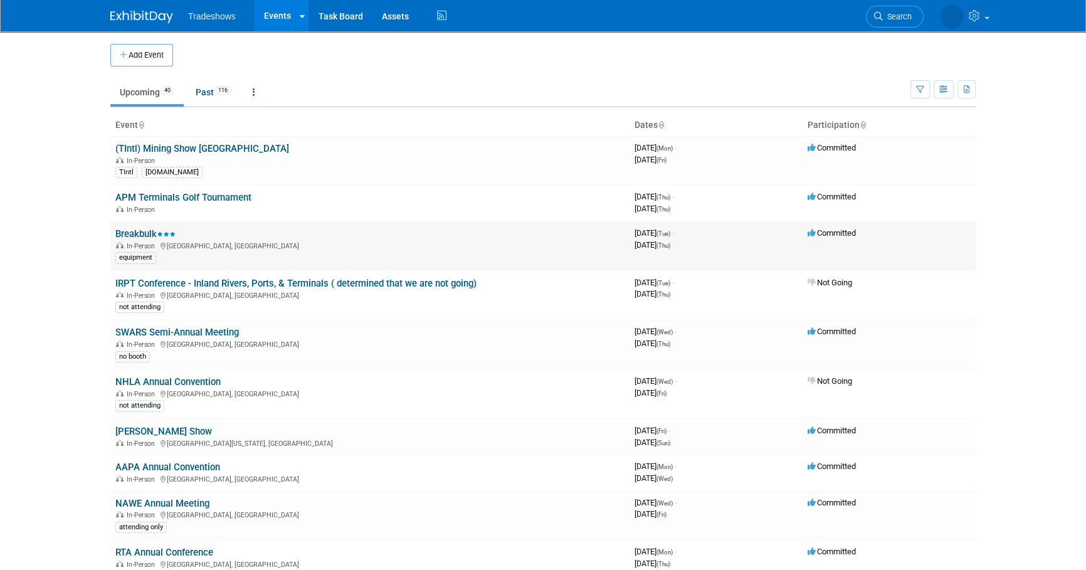
click at [149, 231] on link "Breakbulk" at bounding box center [145, 233] width 60 height 11
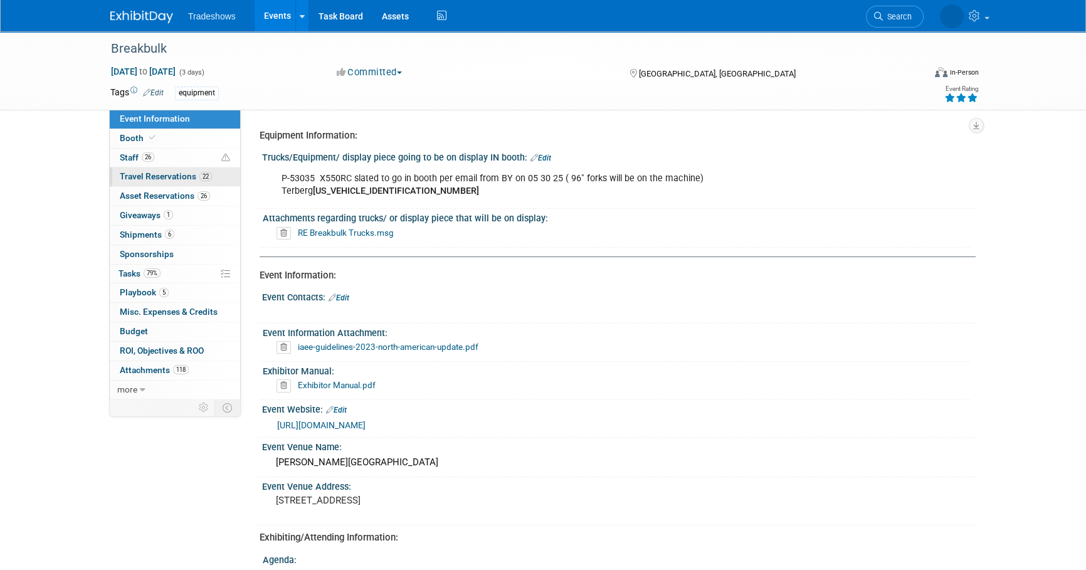
click at [146, 179] on span "Travel Reservations 22" at bounding box center [166, 176] width 92 height 10
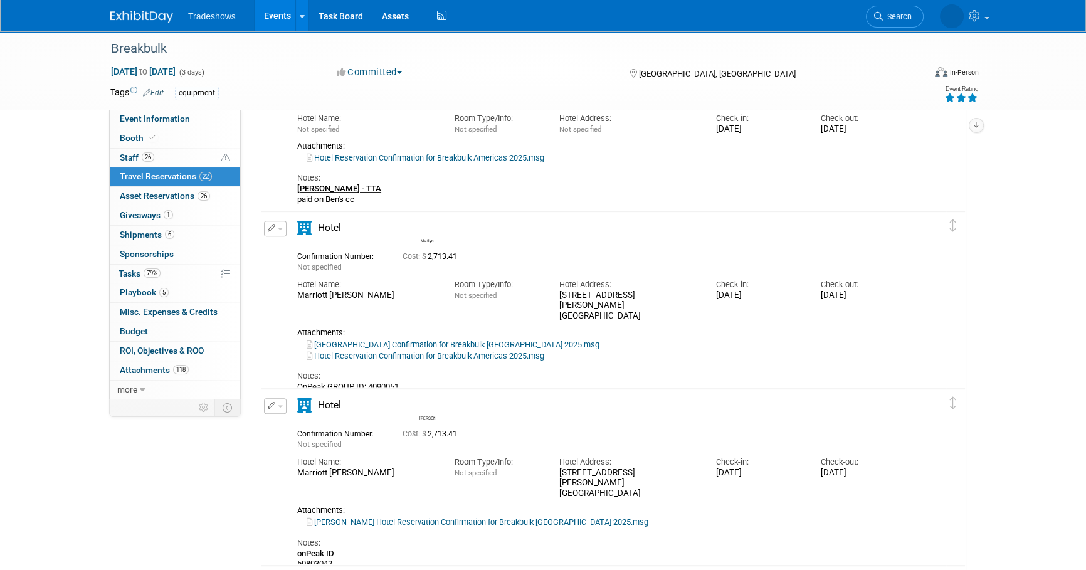
scroll to position [683, 0]
